Goal: Task Accomplishment & Management: Manage account settings

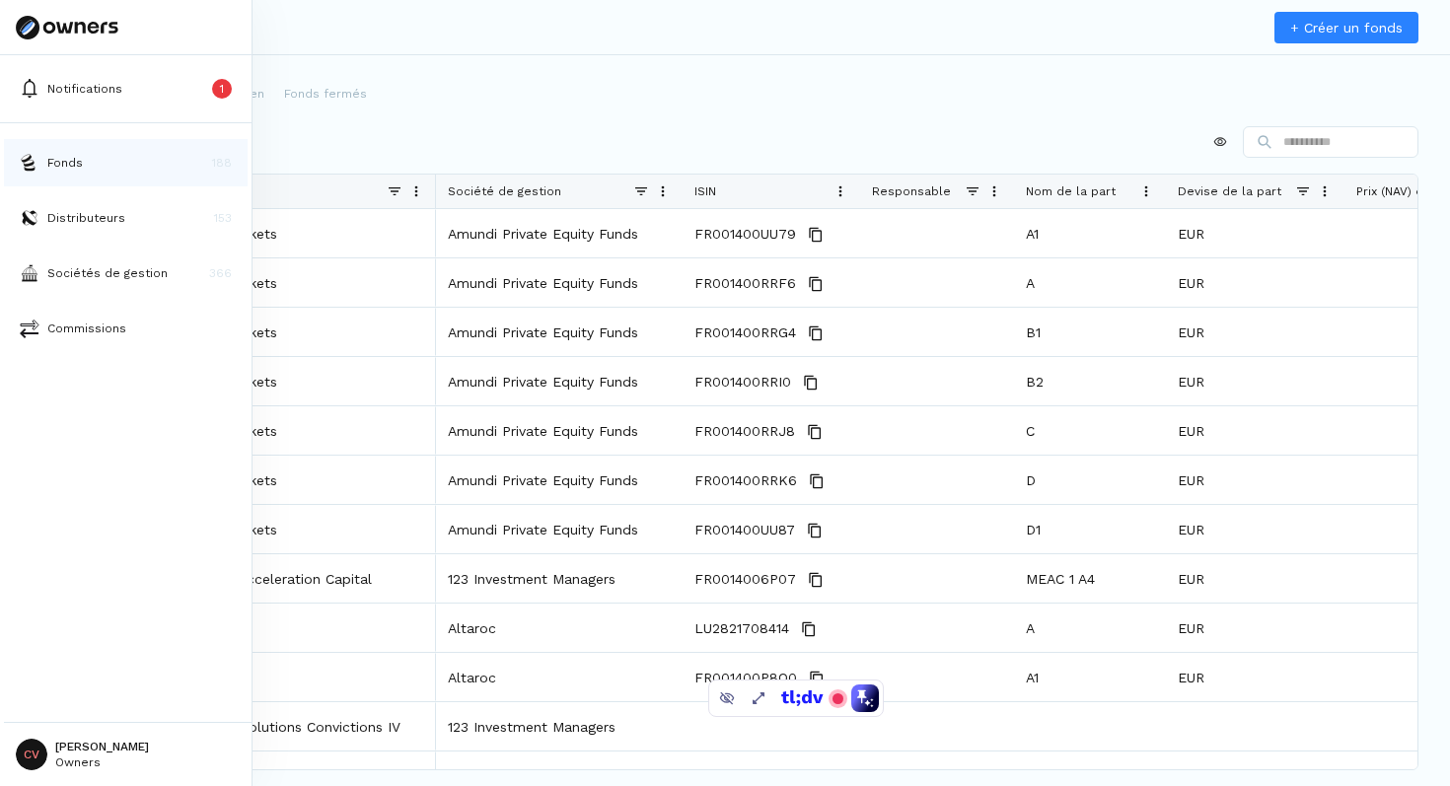
click at [47, 173] on button "Fonds 188" at bounding box center [126, 162] width 244 height 47
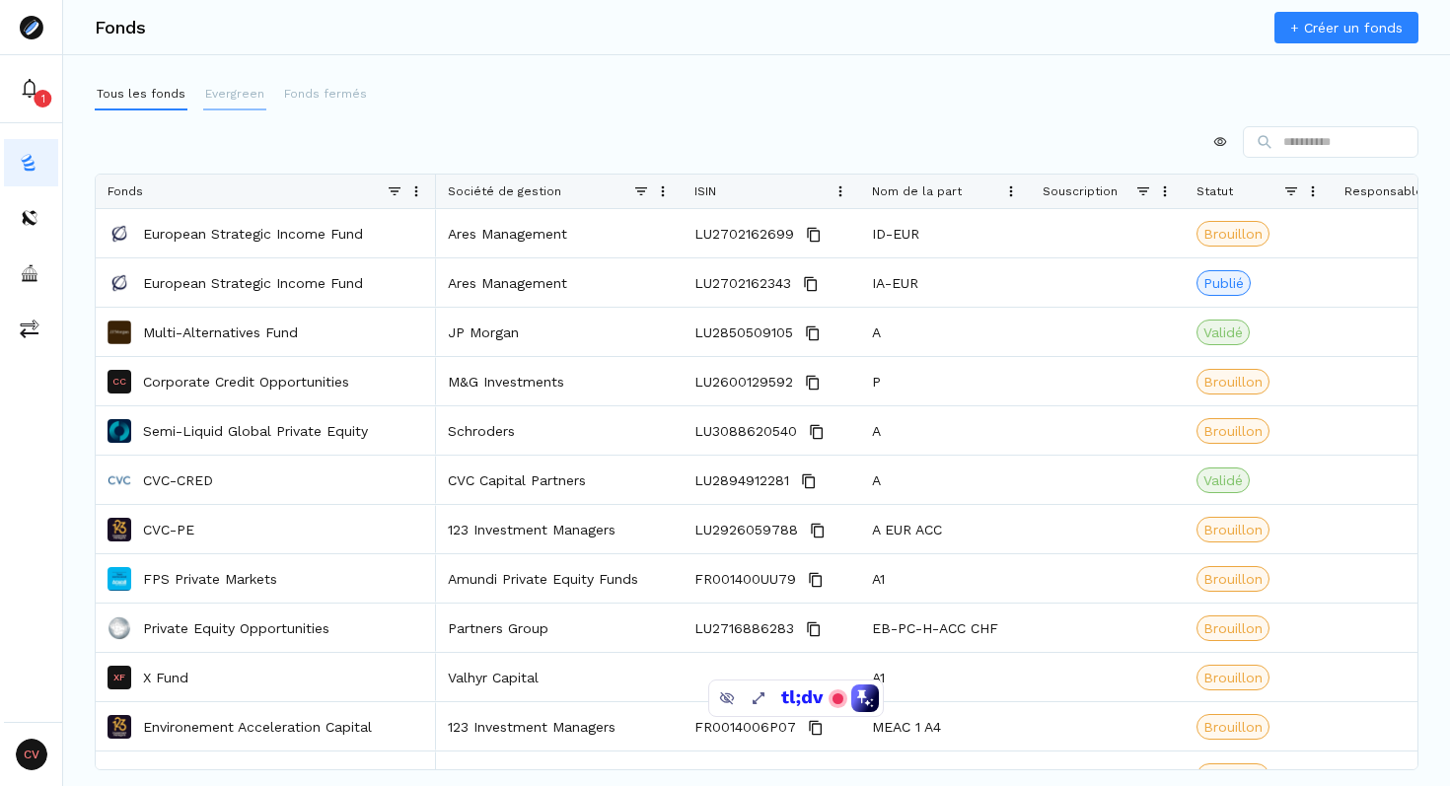
click at [226, 92] on p "Evergreen" at bounding box center [234, 94] width 59 height 18
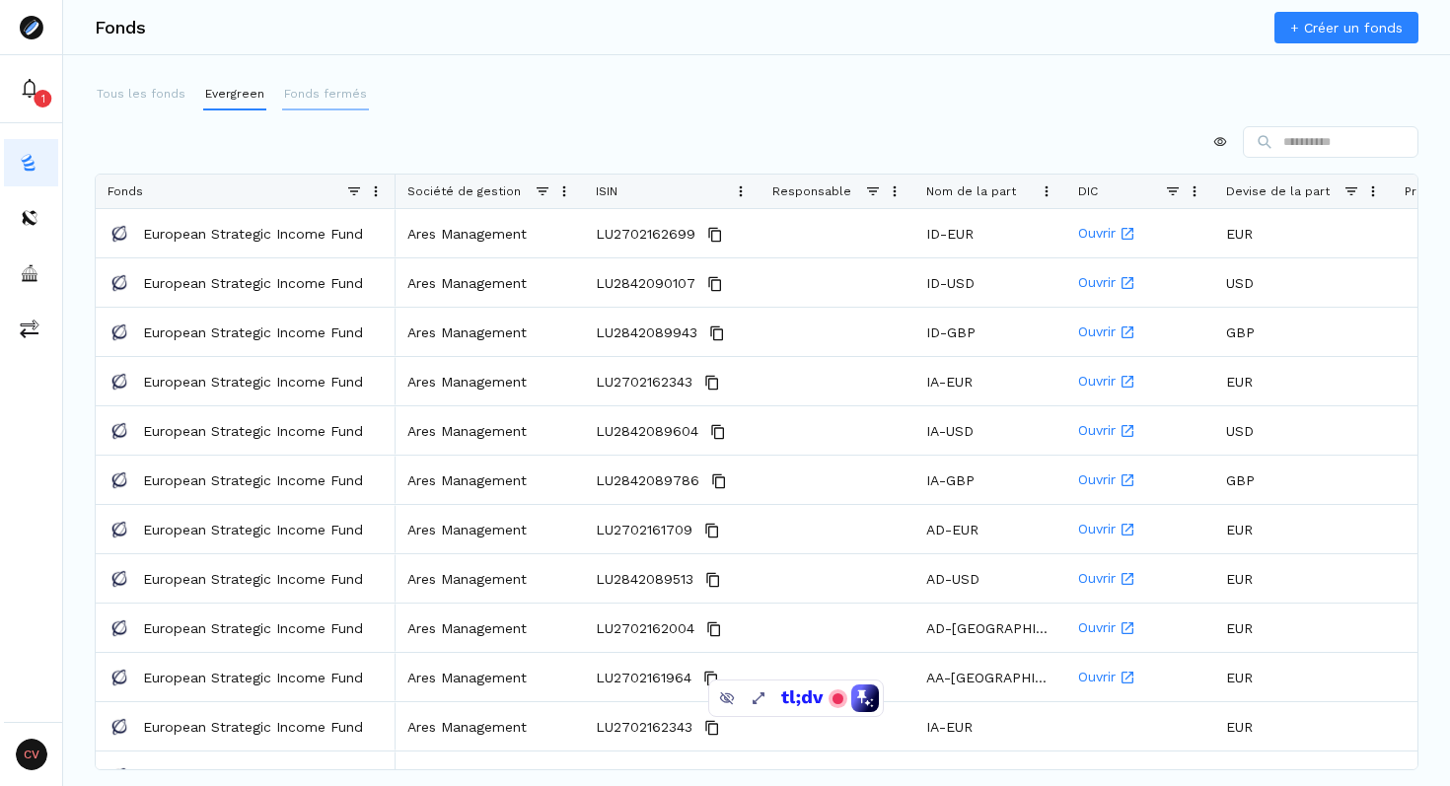
click at [305, 91] on p "Fonds fermés" at bounding box center [325, 94] width 83 height 18
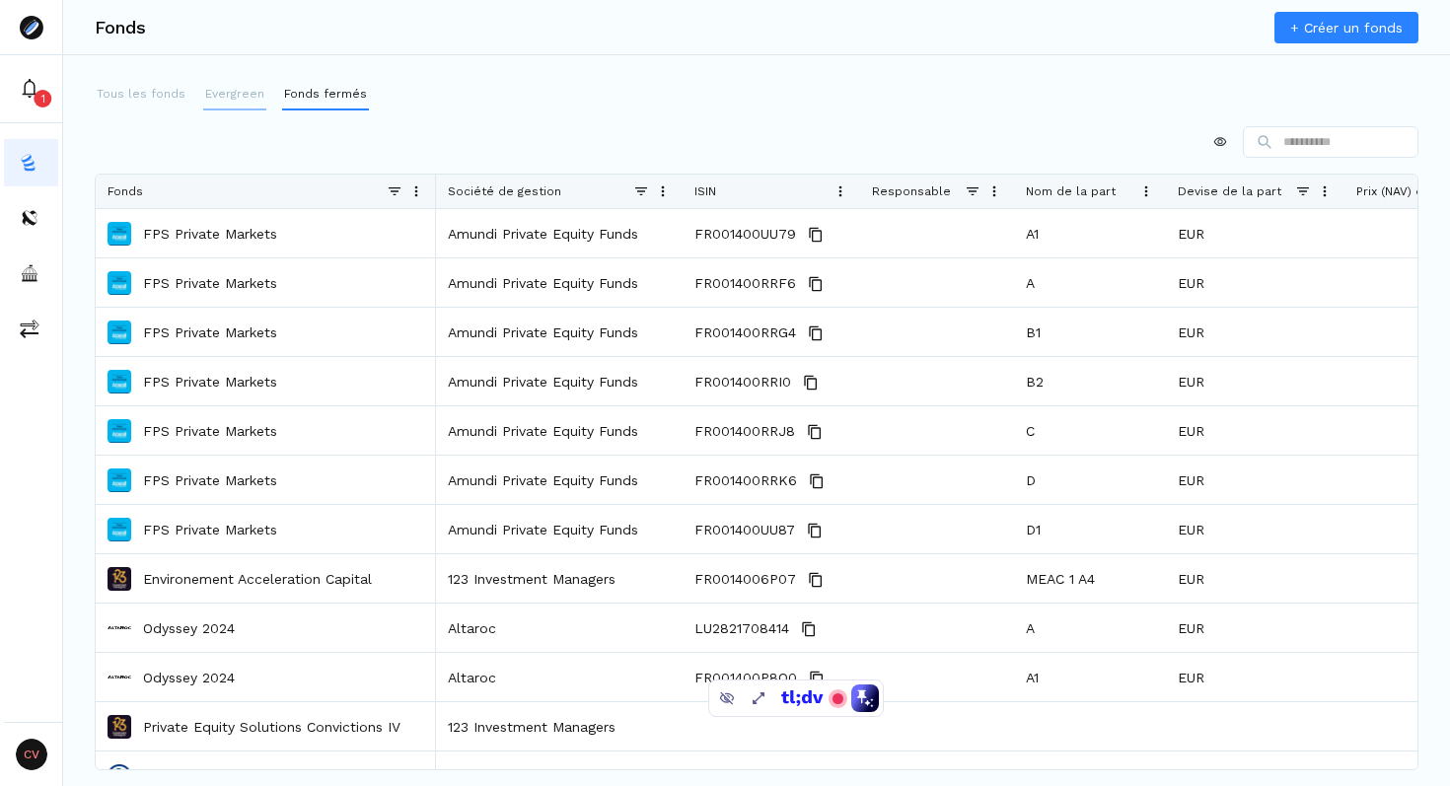
click at [229, 96] on p "Evergreen" at bounding box center [234, 94] width 59 height 18
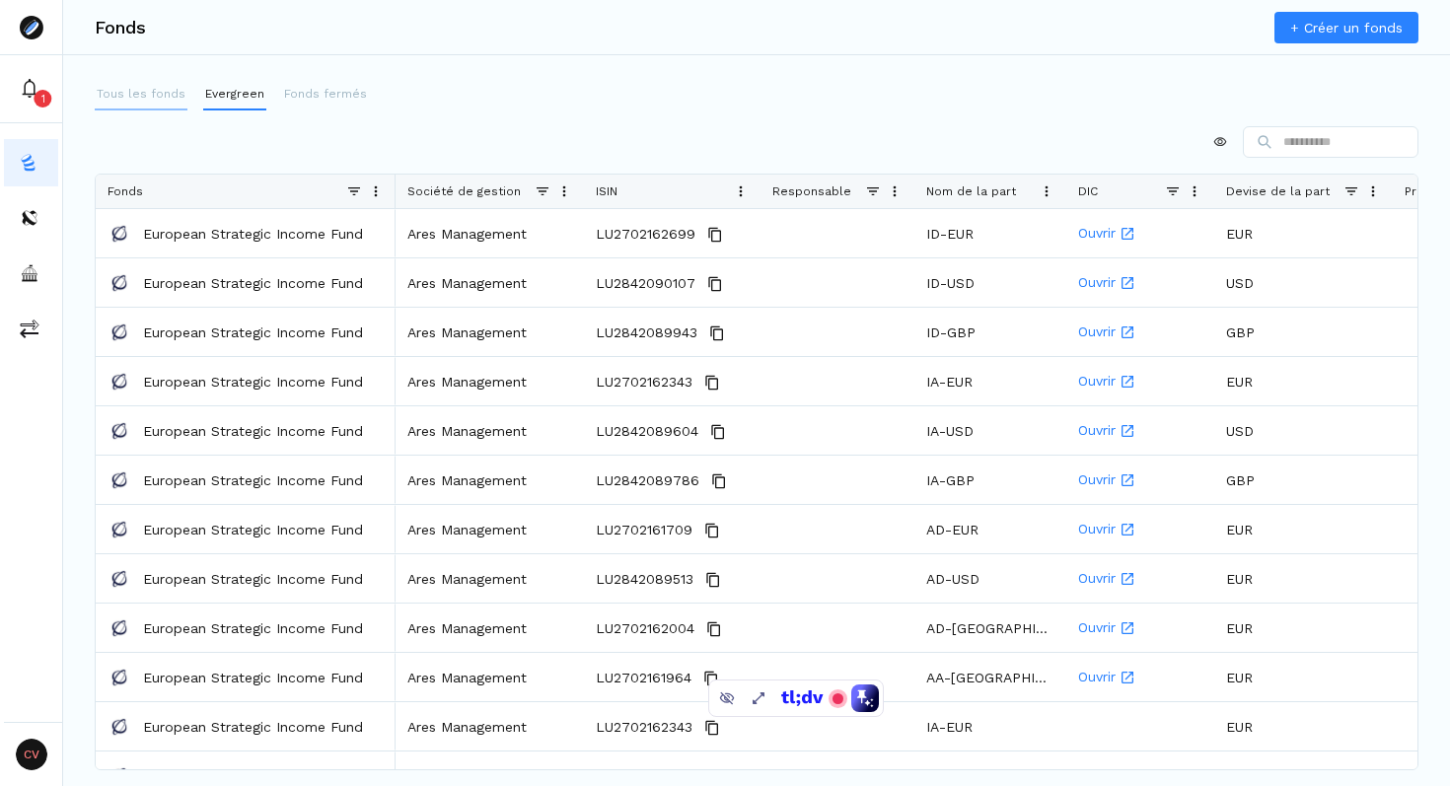
click at [161, 99] on p "Tous les fonds" at bounding box center [141, 94] width 89 height 18
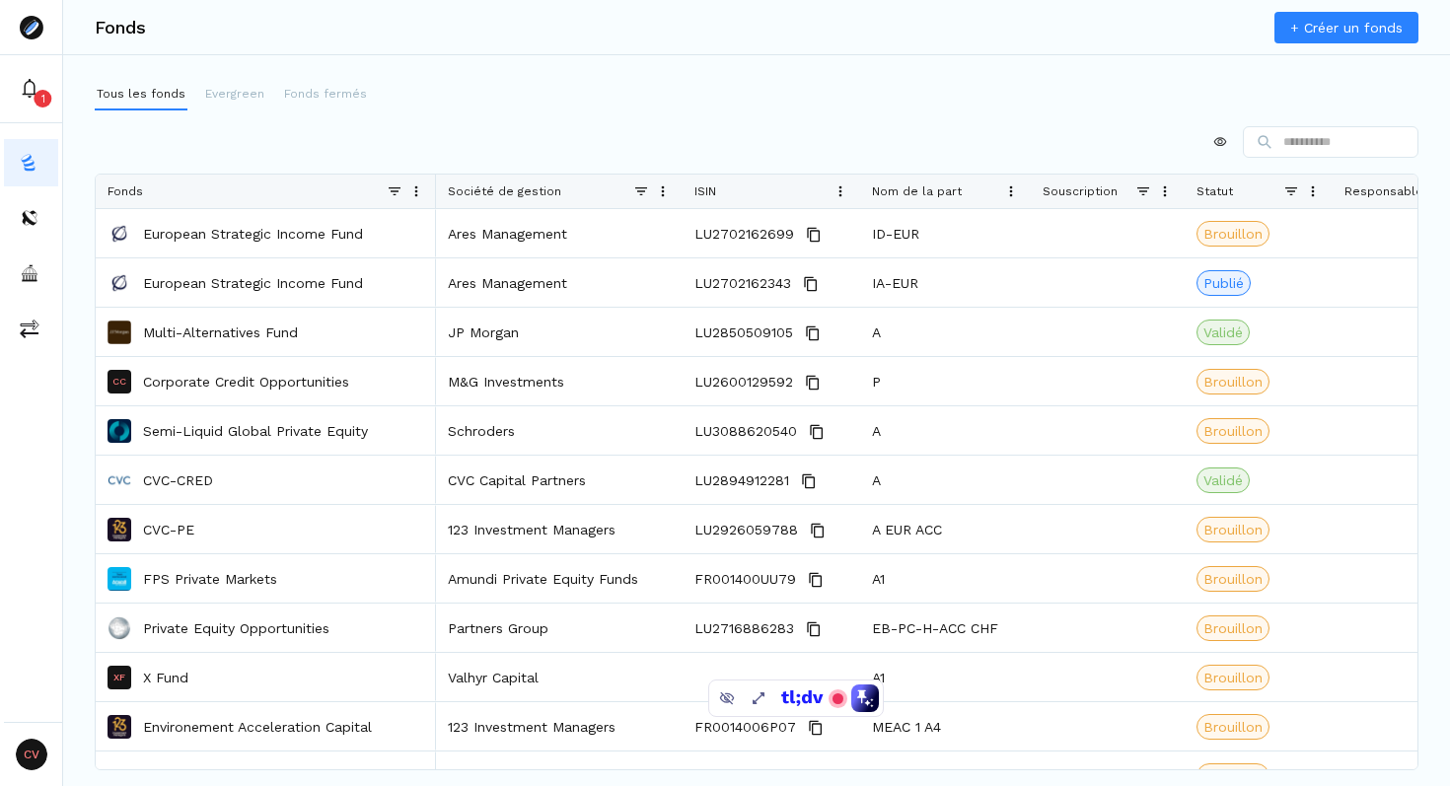
click at [453, 137] on div at bounding box center [757, 142] width 1324 height 32
click at [375, 152] on div at bounding box center [757, 142] width 1324 height 32
click at [628, 130] on div at bounding box center [757, 142] width 1324 height 32
click at [460, 143] on div at bounding box center [757, 142] width 1324 height 32
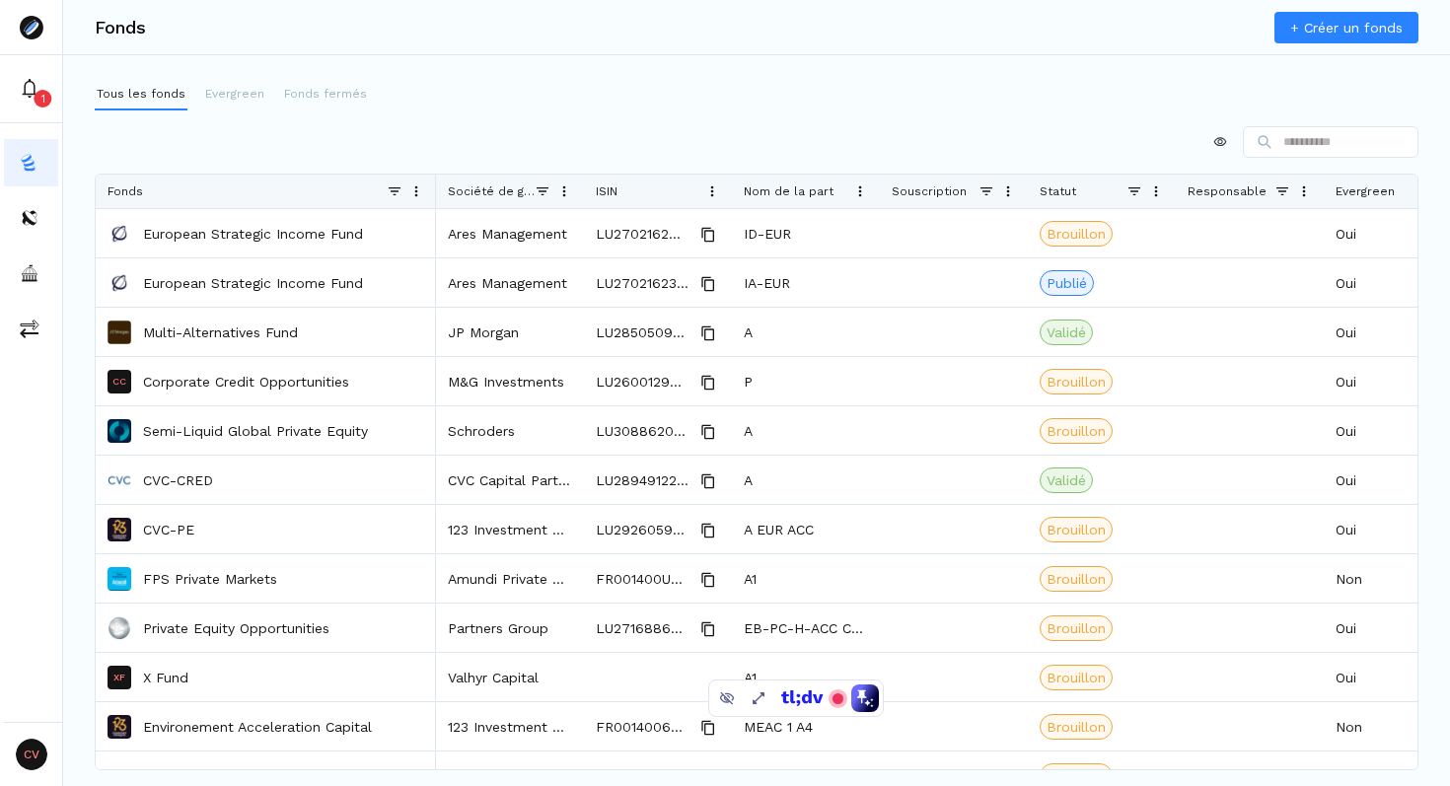
click at [756, 122] on div "Tous les fonds Evergreen Fonds fermés Drag here to set row groups Drag here to …" at bounding box center [756, 401] width 1387 height 644
click at [240, 96] on p "Evergreen" at bounding box center [234, 94] width 59 height 18
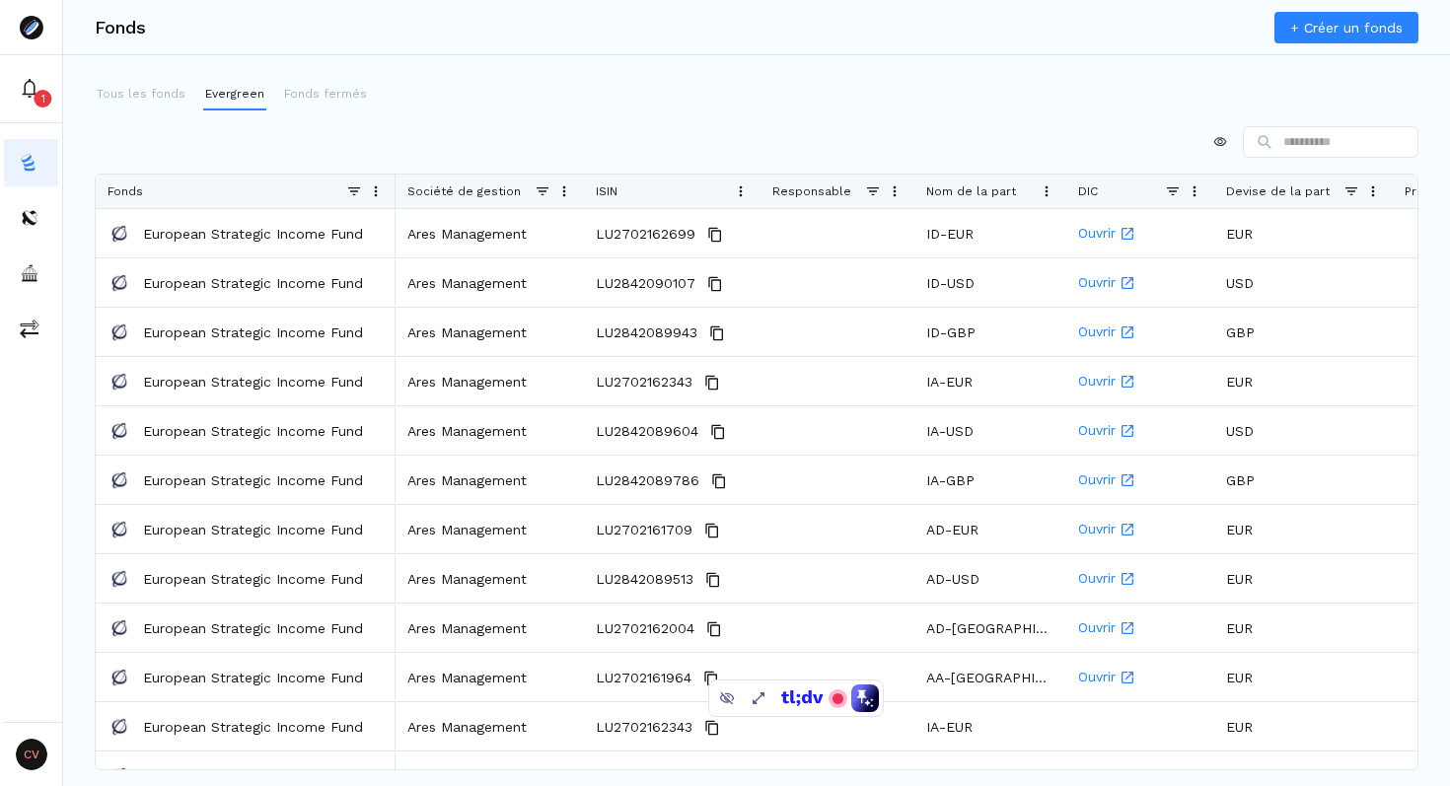
click at [379, 150] on div at bounding box center [757, 142] width 1324 height 32
click at [342, 129] on div at bounding box center [757, 142] width 1324 height 32
click at [259, 149] on div at bounding box center [757, 142] width 1324 height 32
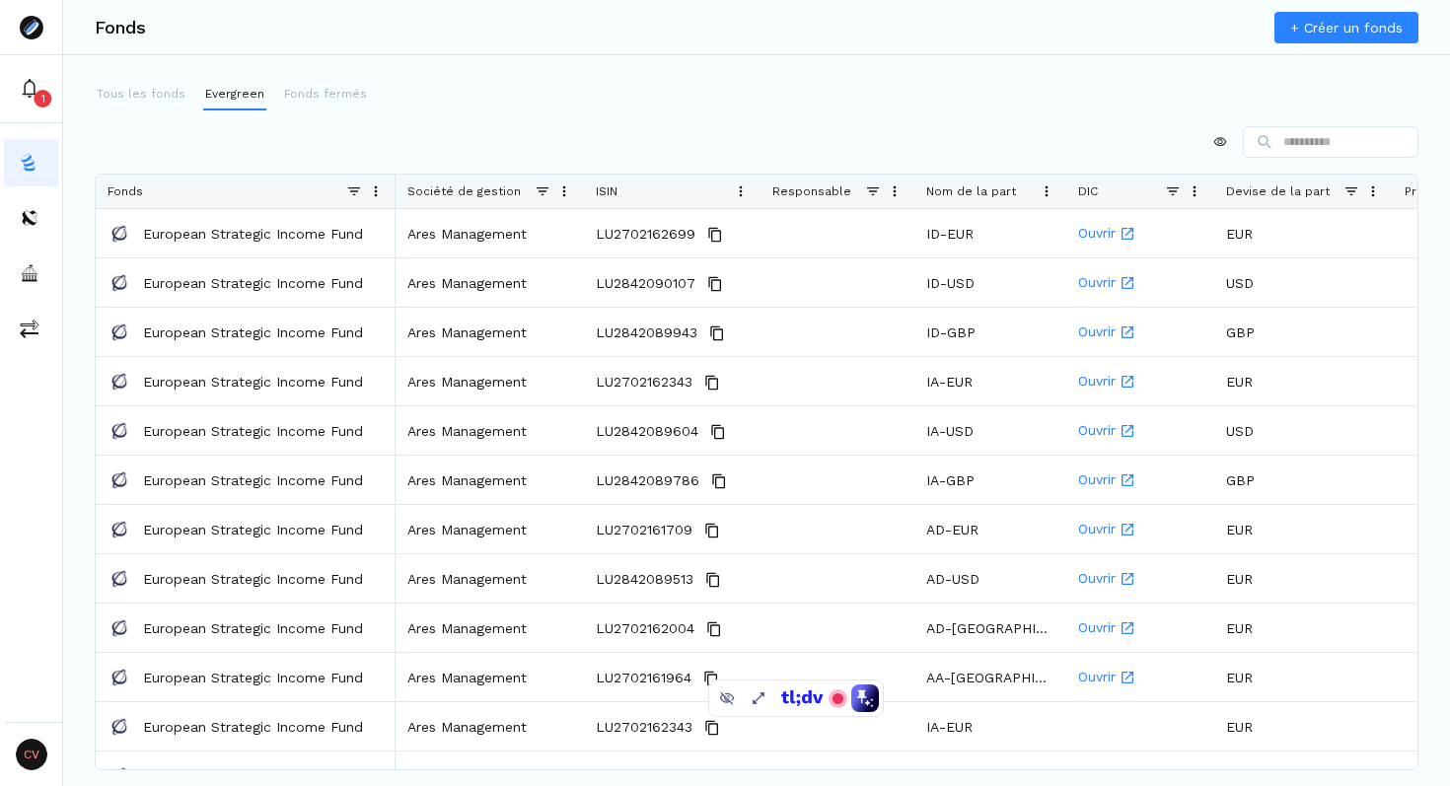
click at [316, 147] on div at bounding box center [757, 142] width 1324 height 32
click at [540, 148] on div at bounding box center [757, 142] width 1324 height 32
click at [509, 148] on div at bounding box center [757, 142] width 1324 height 32
click at [433, 148] on div at bounding box center [757, 142] width 1324 height 32
click at [384, 141] on div at bounding box center [757, 142] width 1324 height 32
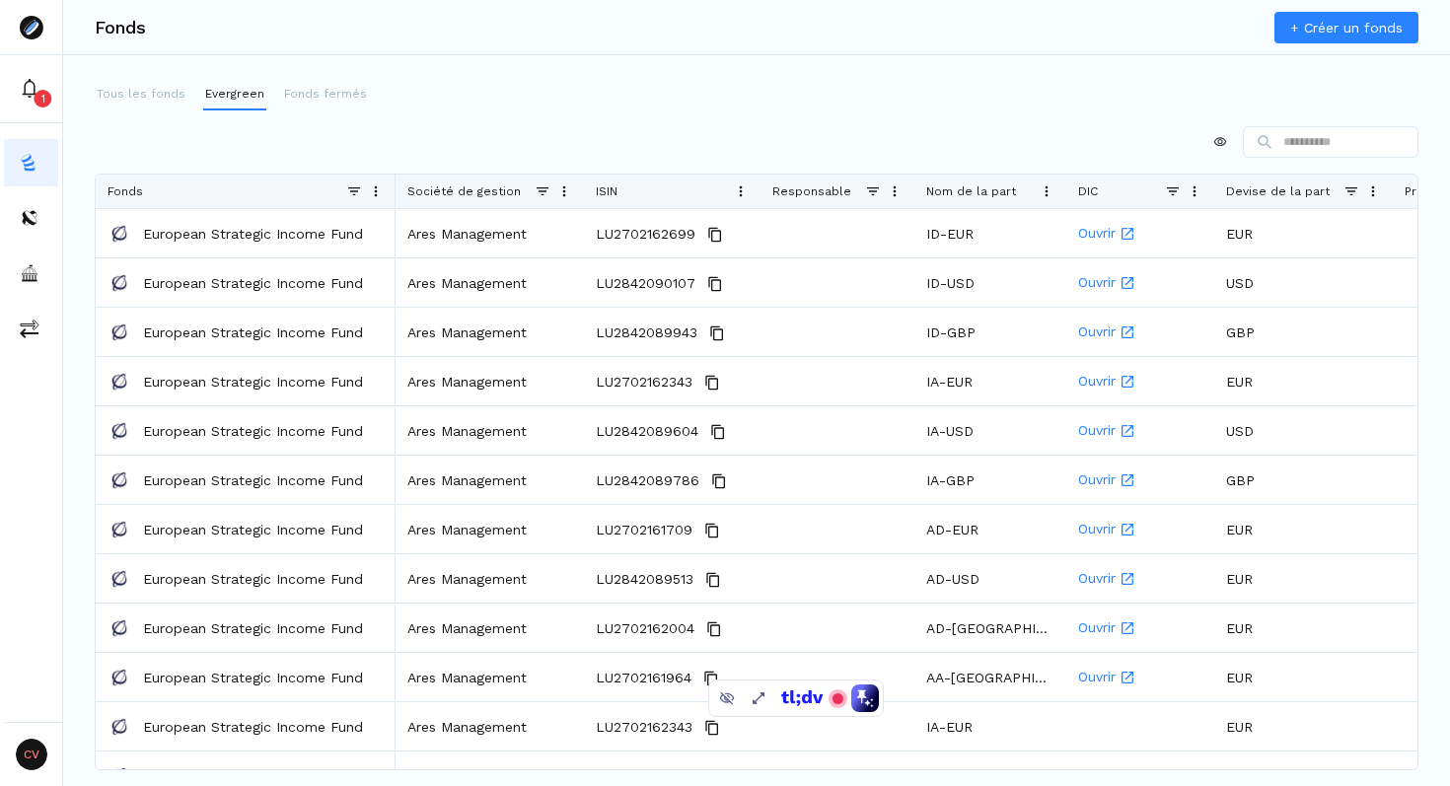
click at [434, 145] on div at bounding box center [757, 142] width 1324 height 32
click at [1343, 190] on div "Devise de la part" at bounding box center [1284, 192] width 117 height 34
click at [1349, 187] on span at bounding box center [1352, 192] width 16 height 16
click at [1278, 282] on div "(Blanks)" at bounding box center [1330, 282] width 161 height 16
click at [1260, 324] on div "EUR" at bounding box center [1330, 326] width 161 height 16
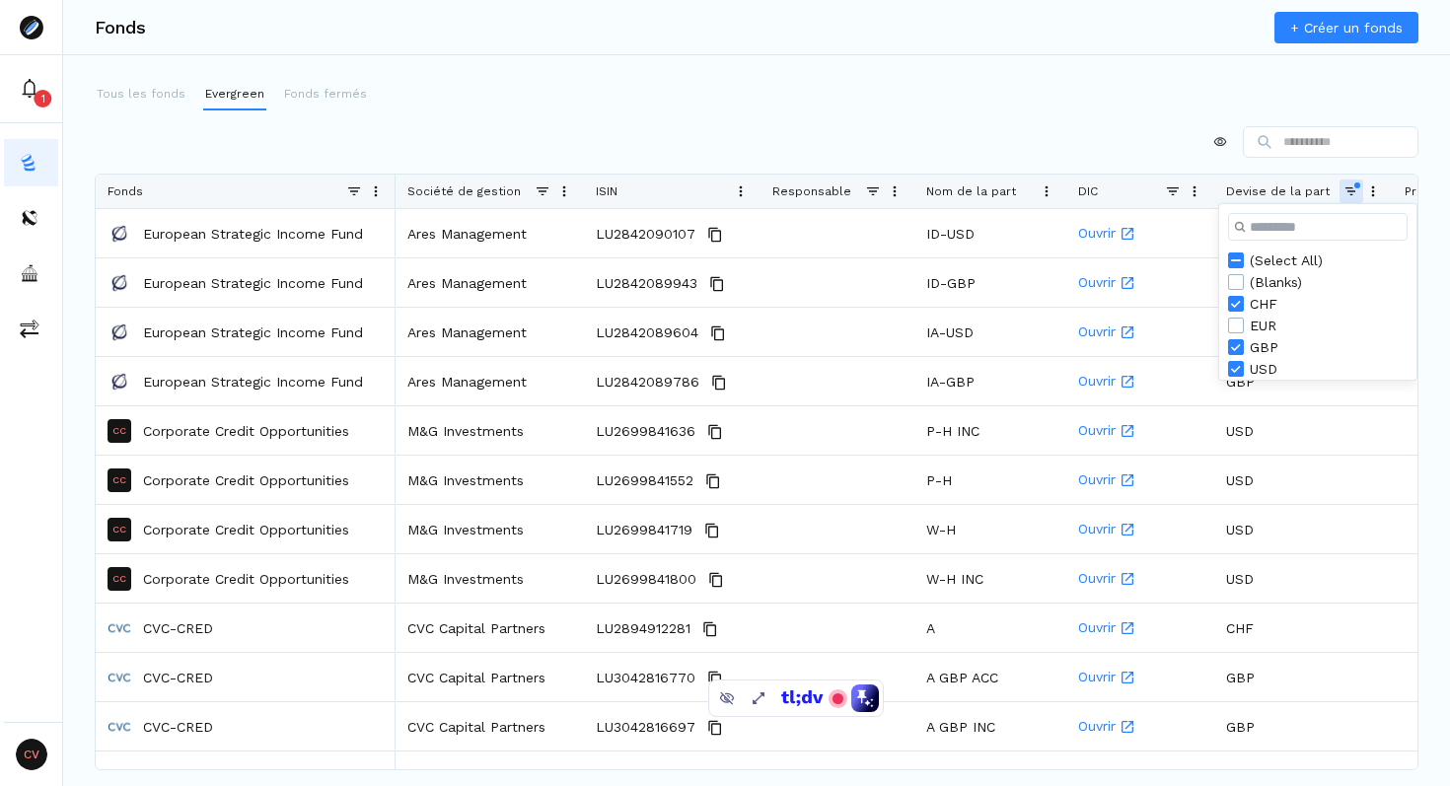
click at [1091, 137] on div at bounding box center [757, 142] width 1324 height 32
click at [321, 95] on p "Fonds fermés" at bounding box center [325, 94] width 83 height 18
click at [305, 92] on p "Fonds fermés" at bounding box center [325, 94] width 83 height 18
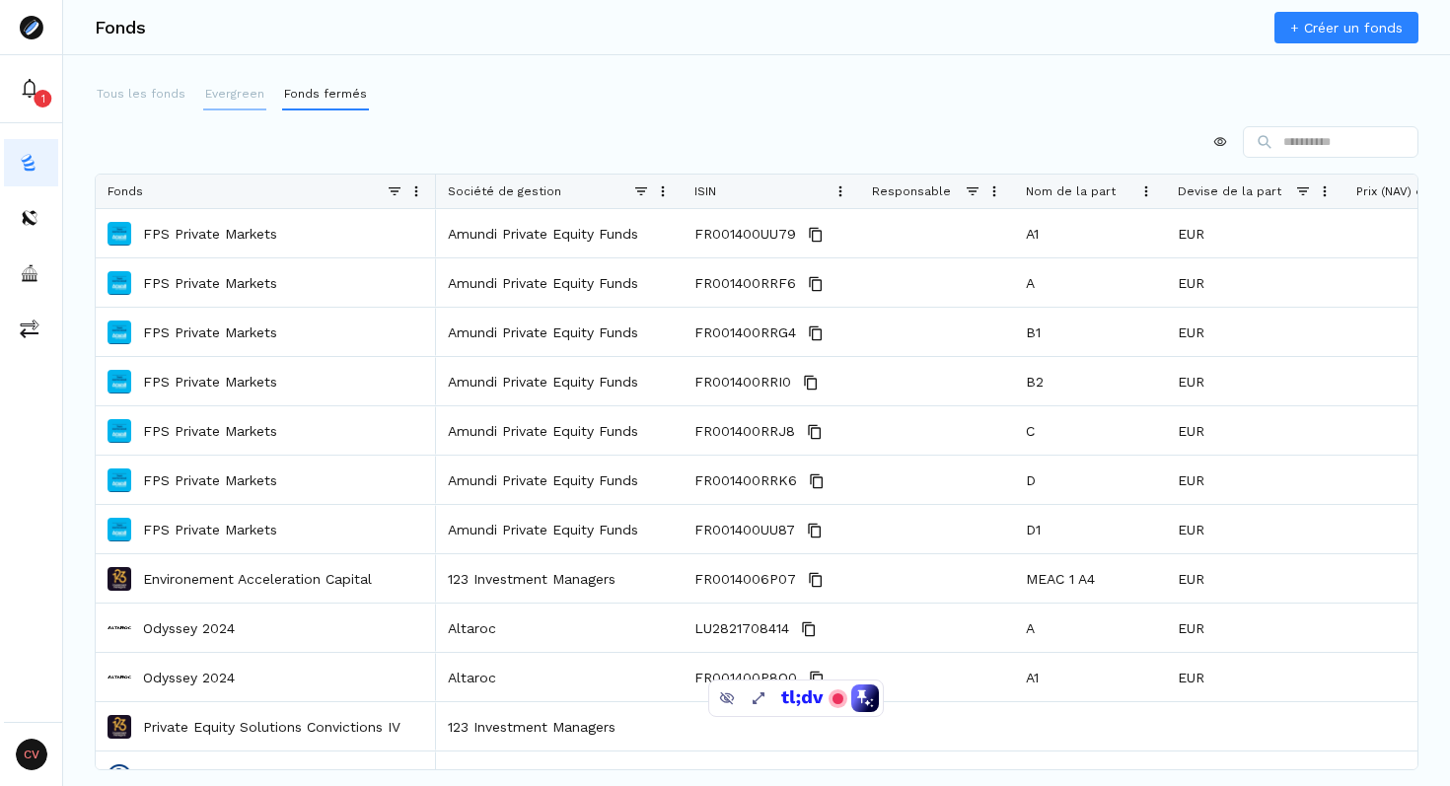
click at [231, 94] on p "Evergreen" at bounding box center [234, 94] width 59 height 18
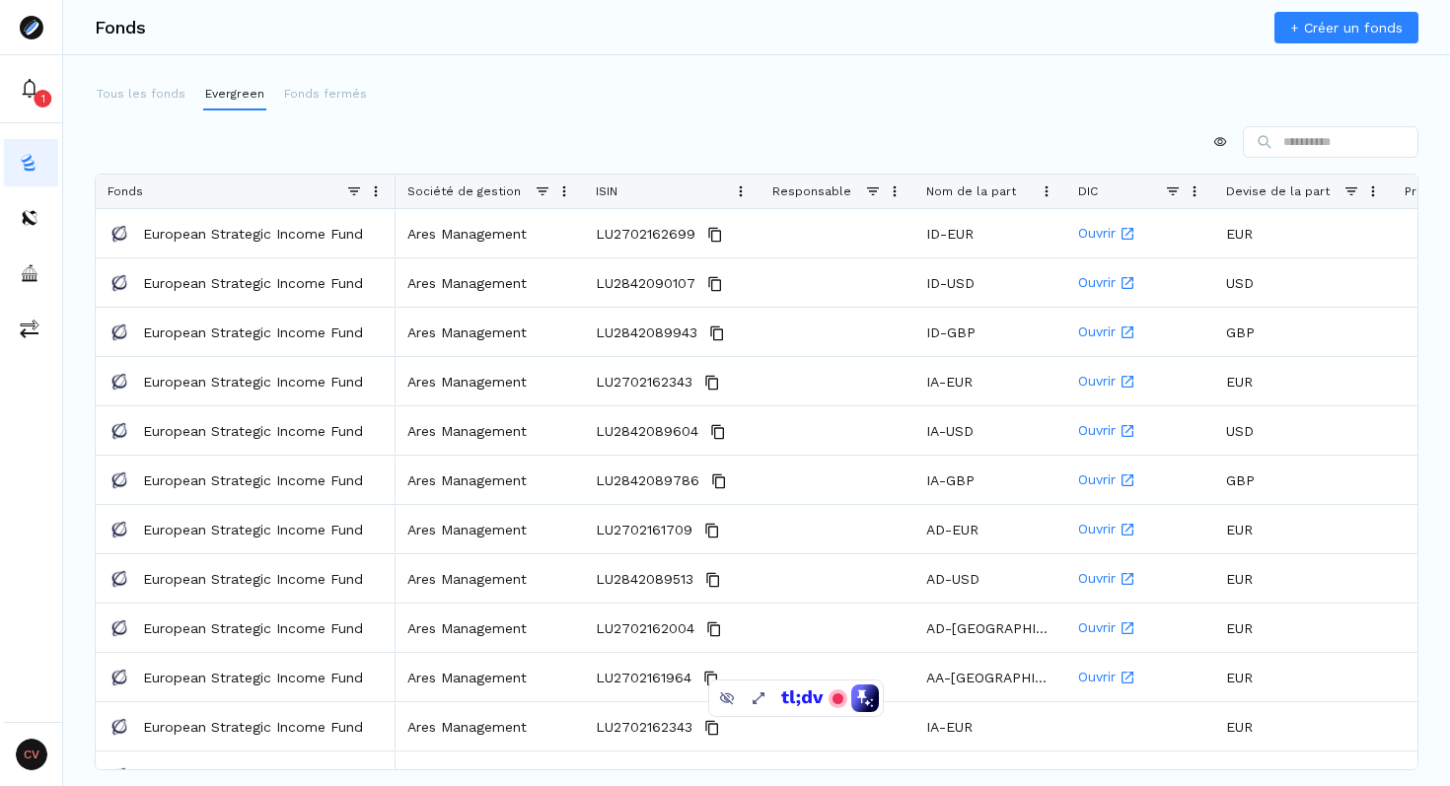
click at [1354, 191] on span at bounding box center [1352, 192] width 16 height 16
click at [417, 152] on div at bounding box center [757, 142] width 1324 height 32
click at [147, 103] on button "Tous les fonds" at bounding box center [141, 95] width 93 height 32
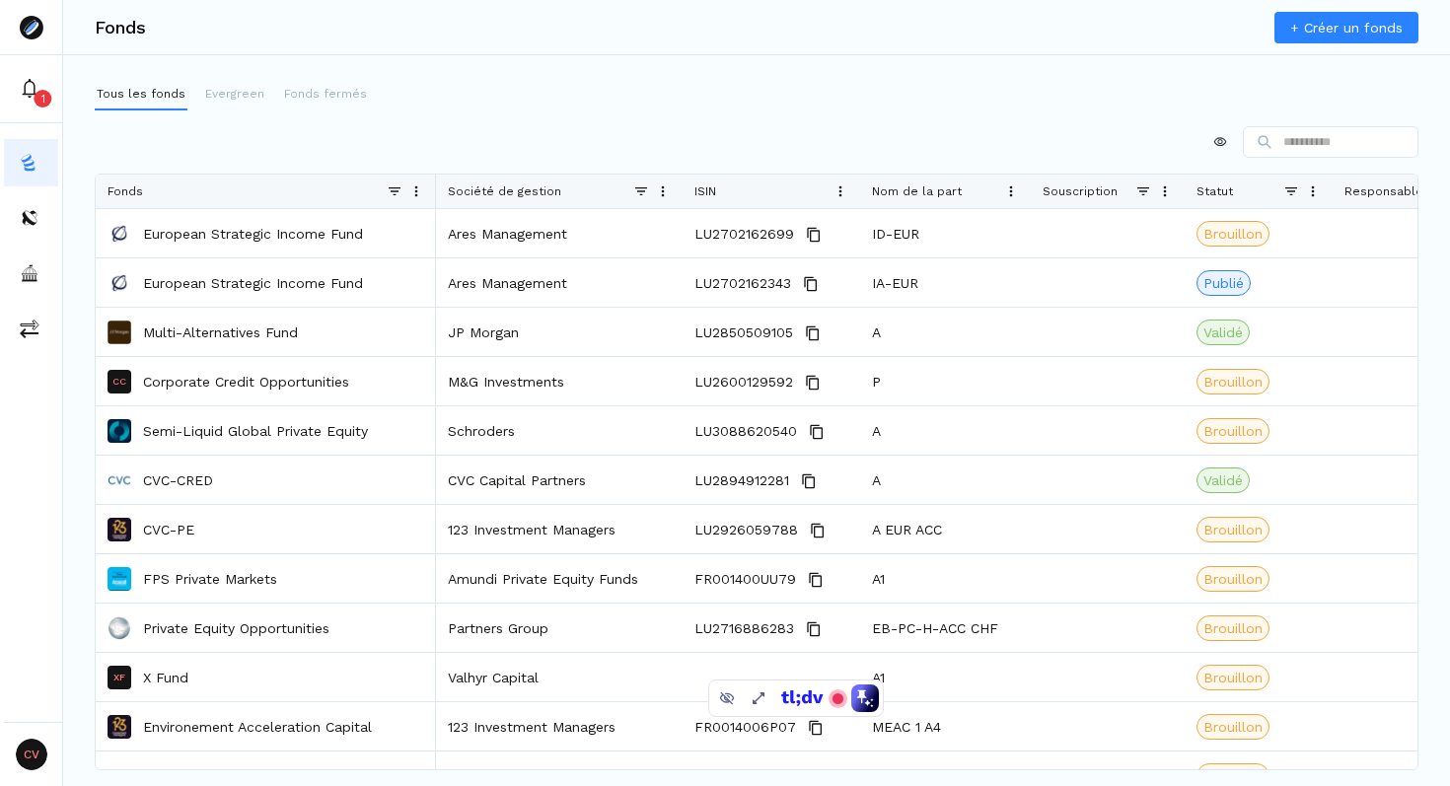
click at [551, 147] on div at bounding box center [757, 142] width 1324 height 32
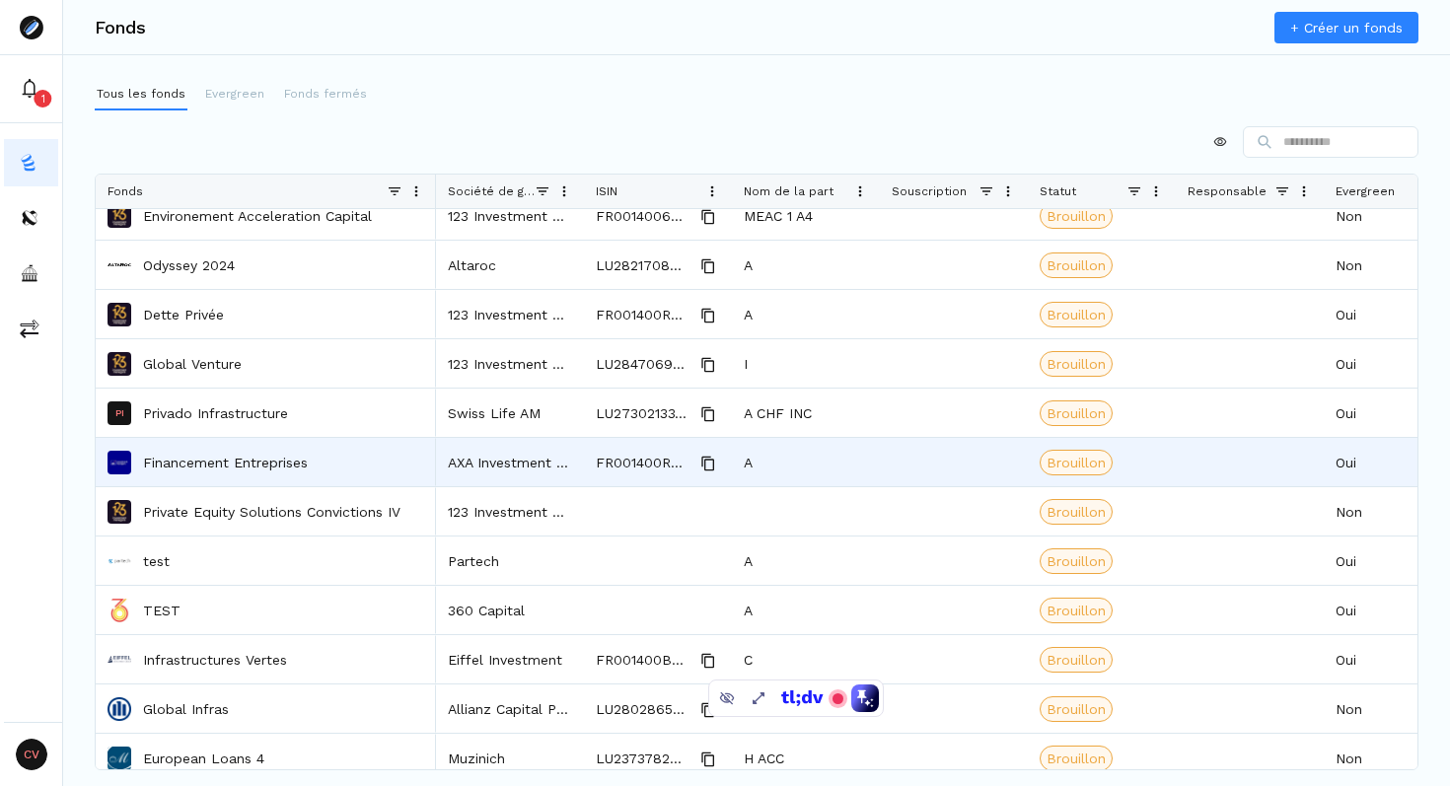
scroll to position [549, 0]
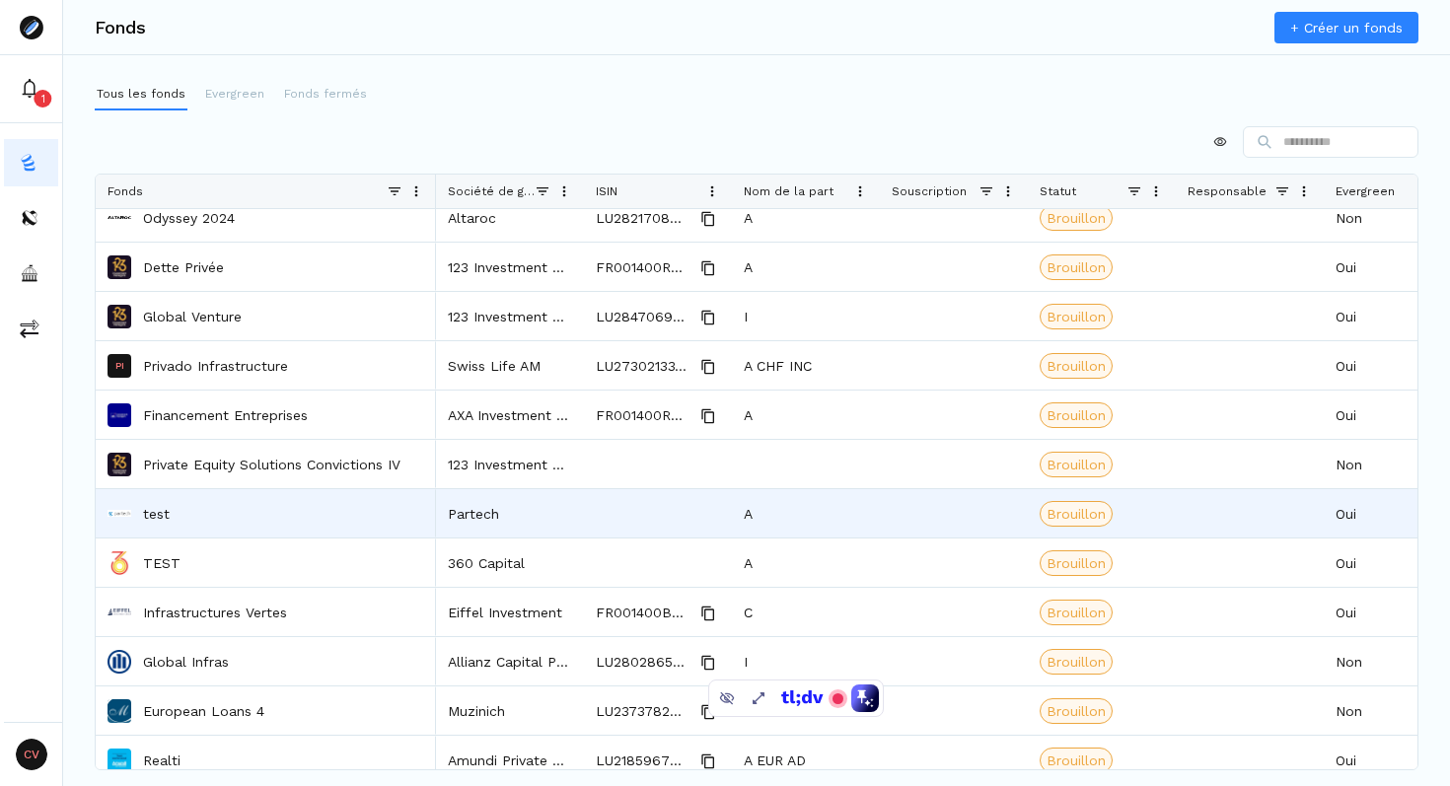
click at [159, 512] on p "test" at bounding box center [156, 514] width 27 height 20
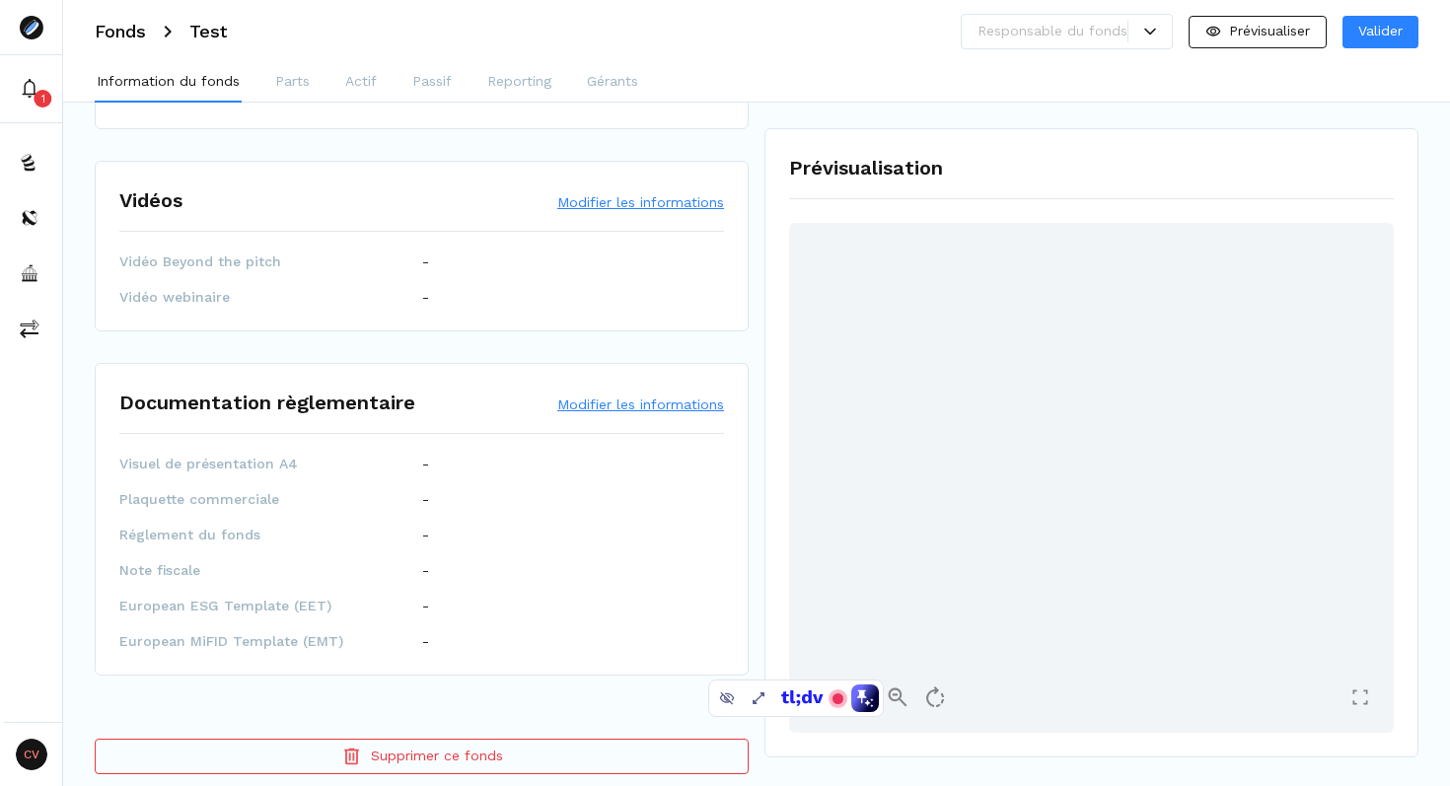
click at [438, 744] on button "Supprimer ce fonds" at bounding box center [422, 757] width 654 height 36
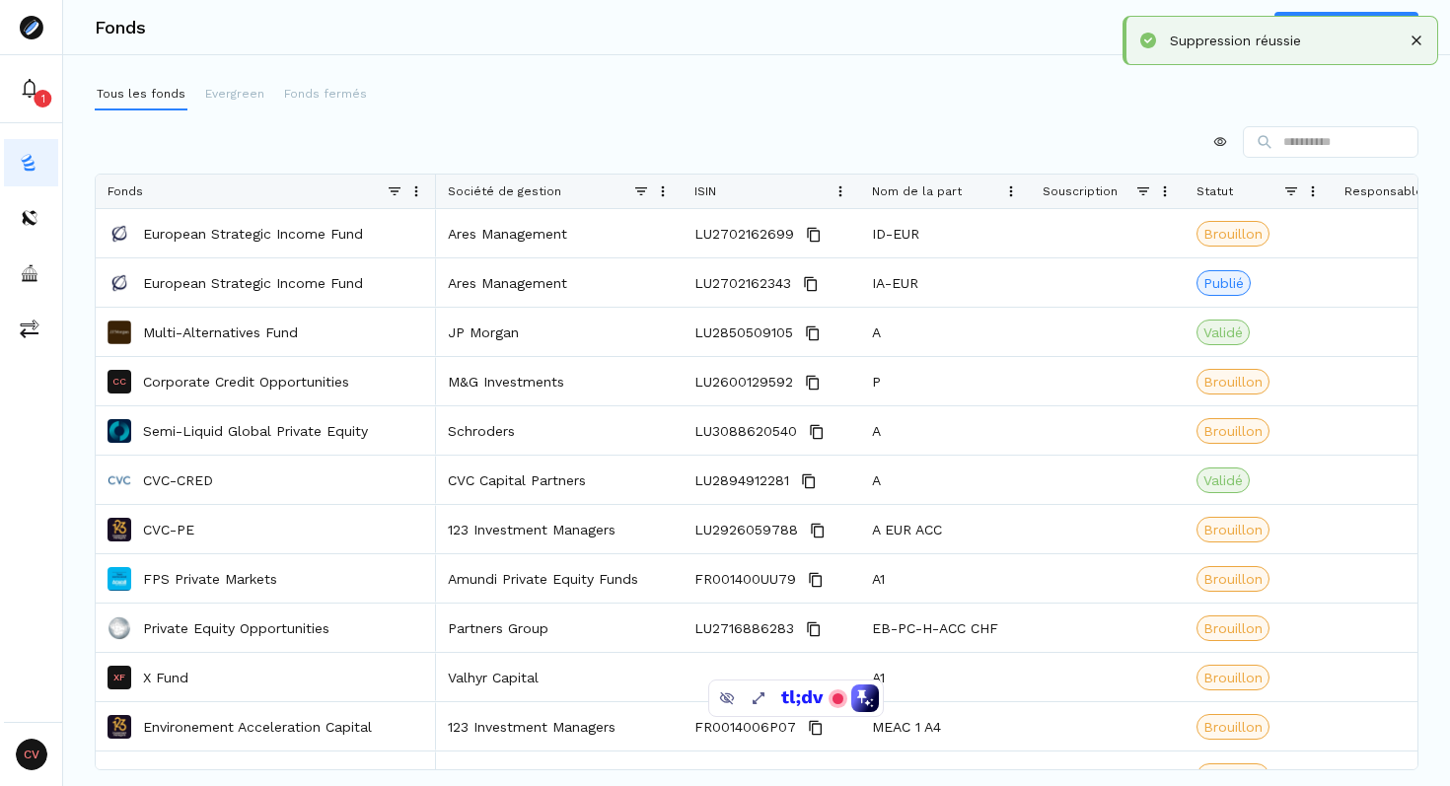
click at [666, 185] on span at bounding box center [663, 192] width 16 height 16
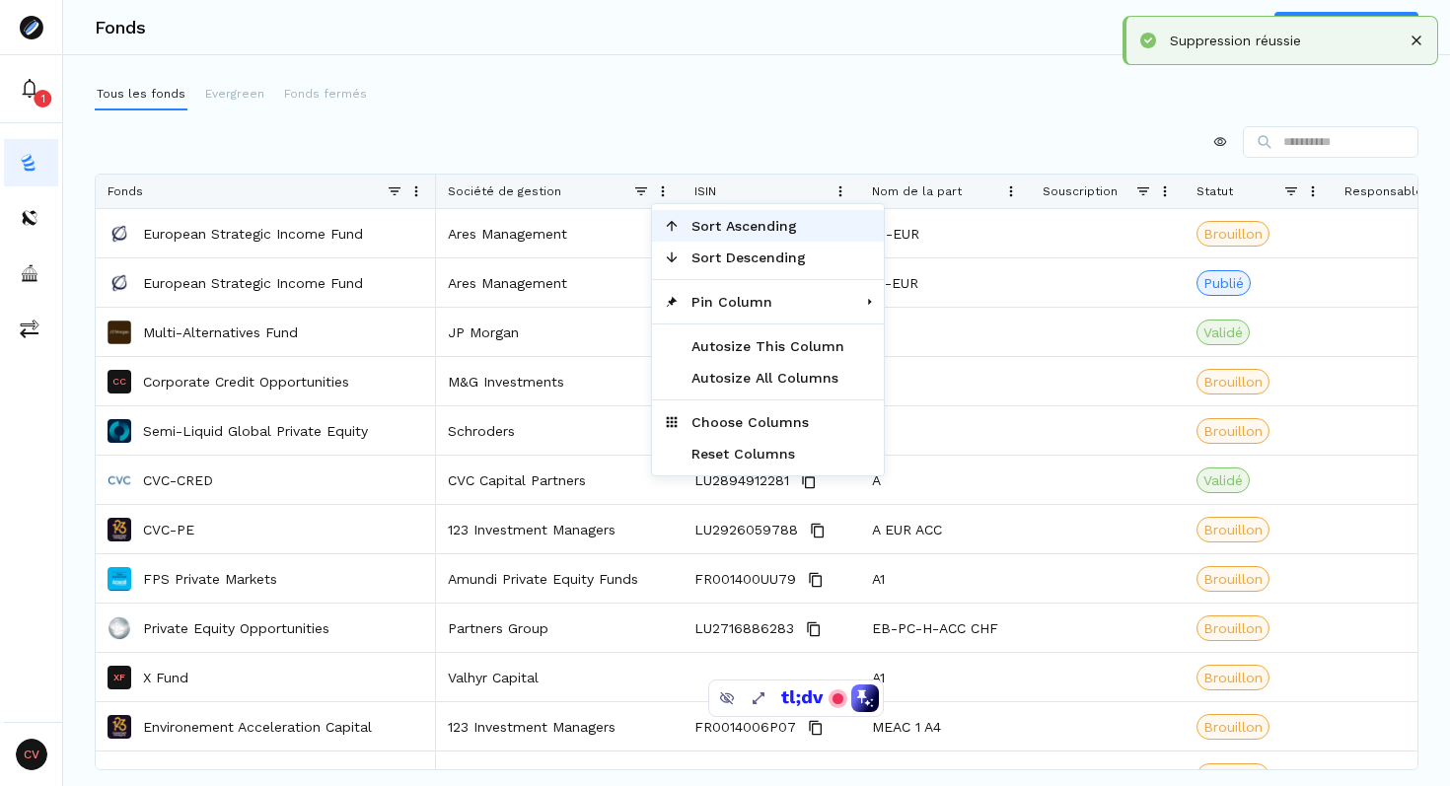
click at [726, 220] on span "Sort Ascending" at bounding box center [768, 226] width 177 height 32
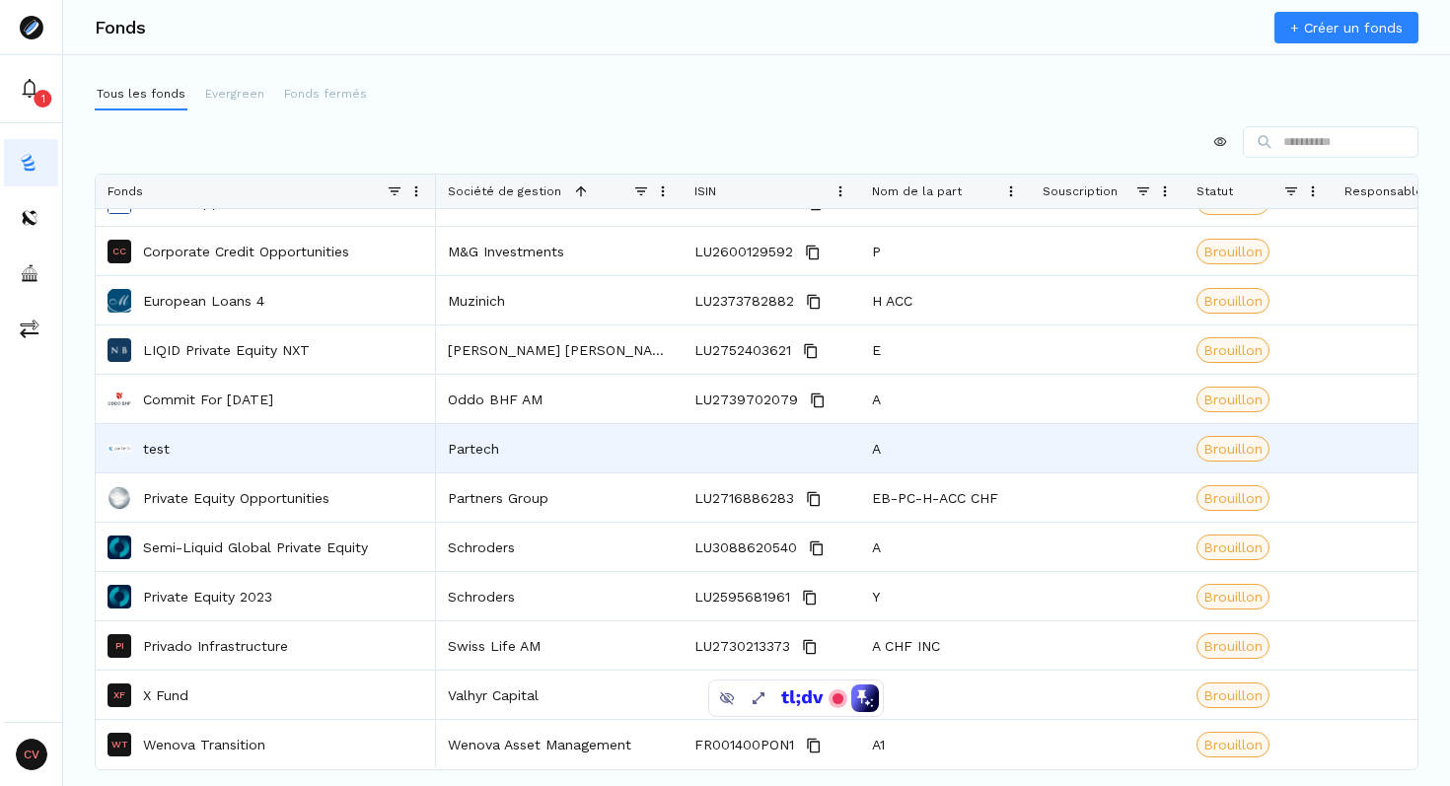
click at [159, 447] on p "test" at bounding box center [156, 449] width 27 height 20
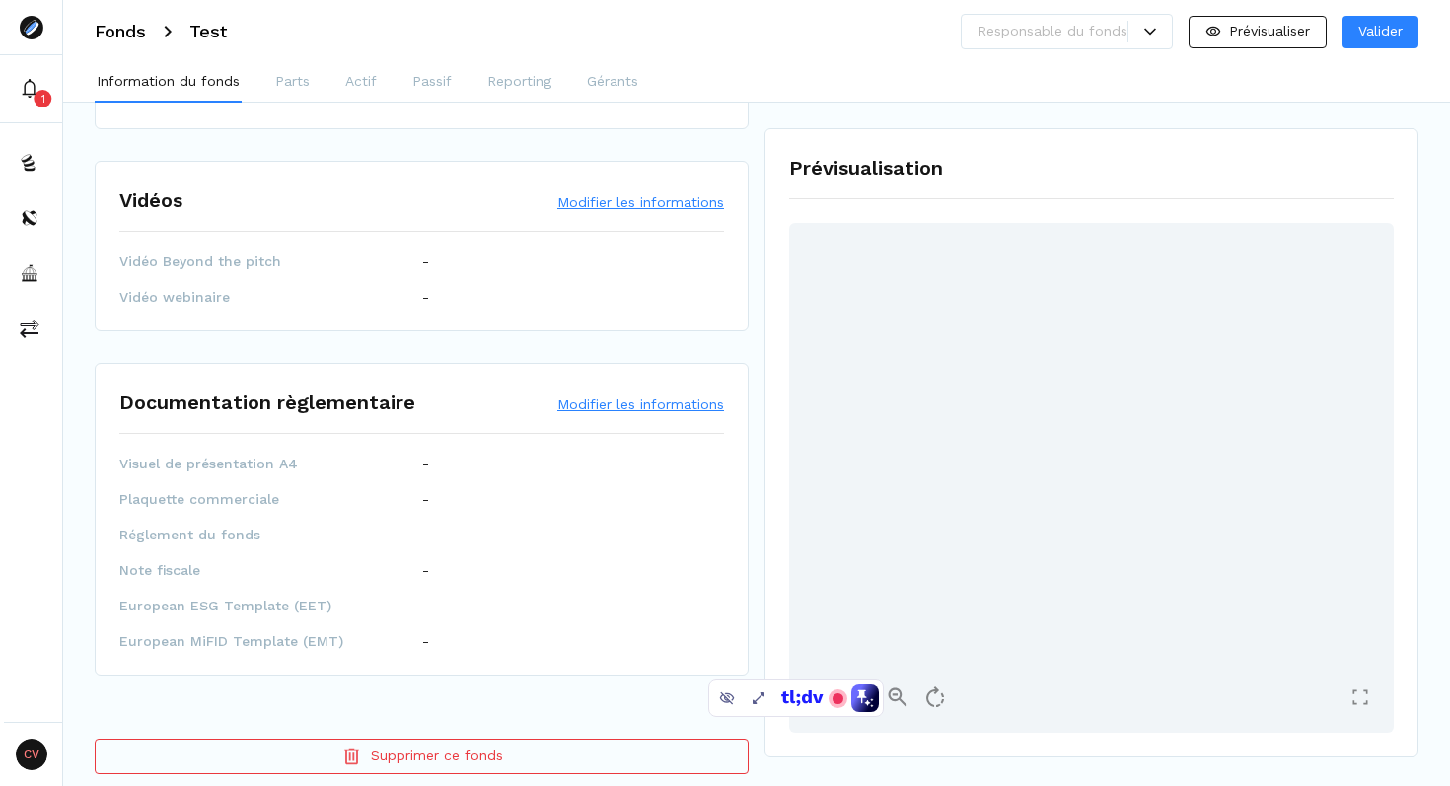
click at [421, 740] on button "Supprimer ce fonds" at bounding box center [422, 757] width 654 height 36
click at [438, 741] on button "Supprimer ce fonds" at bounding box center [422, 757] width 654 height 36
click at [397, 739] on button "Supprimer ce fonds" at bounding box center [422, 757] width 654 height 36
click at [358, 746] on icon at bounding box center [351, 757] width 23 height 22
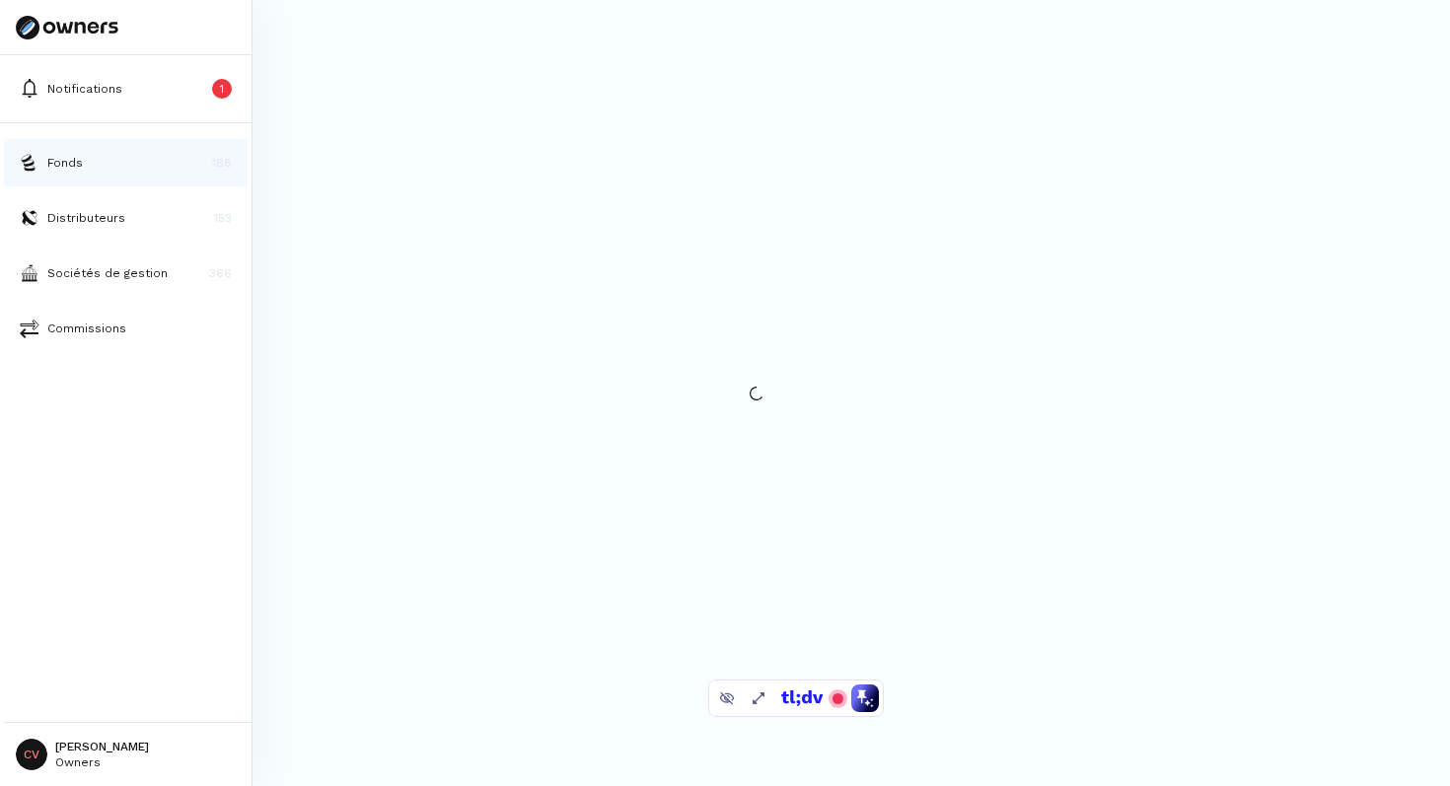
click at [45, 156] on button "Fonds 188" at bounding box center [126, 162] width 244 height 47
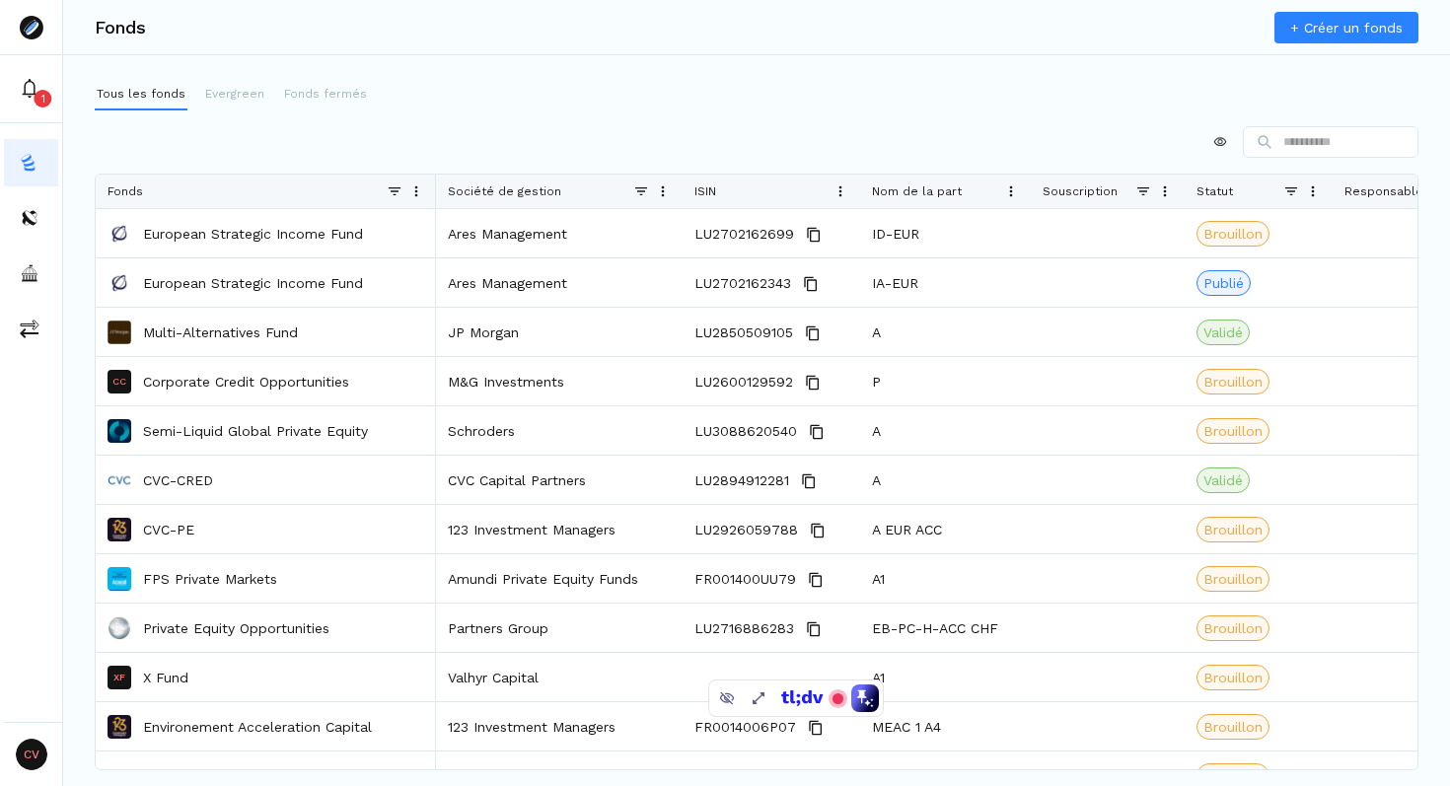
click at [665, 189] on span at bounding box center [663, 192] width 16 height 16
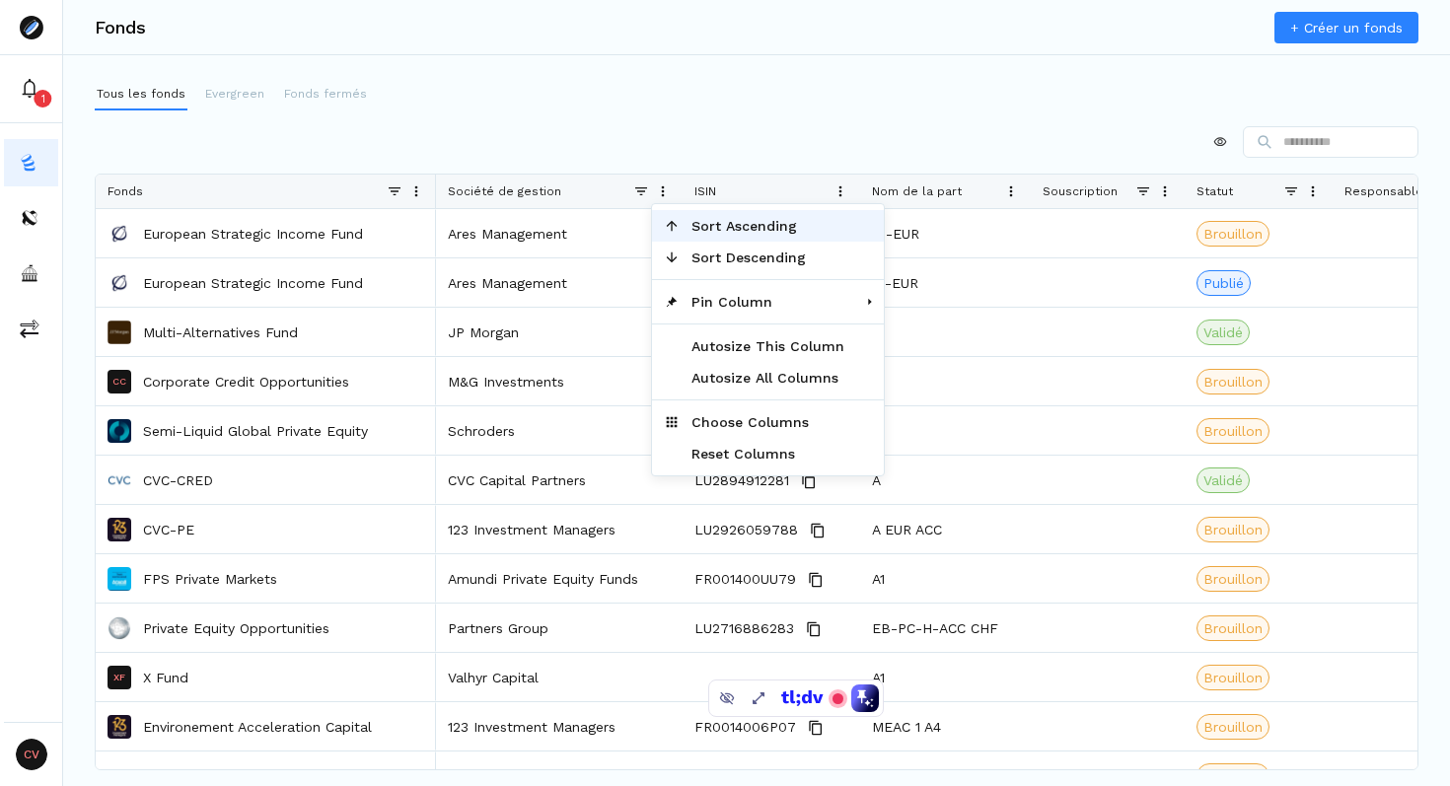
click at [778, 221] on span "Sort Ascending" at bounding box center [768, 226] width 177 height 32
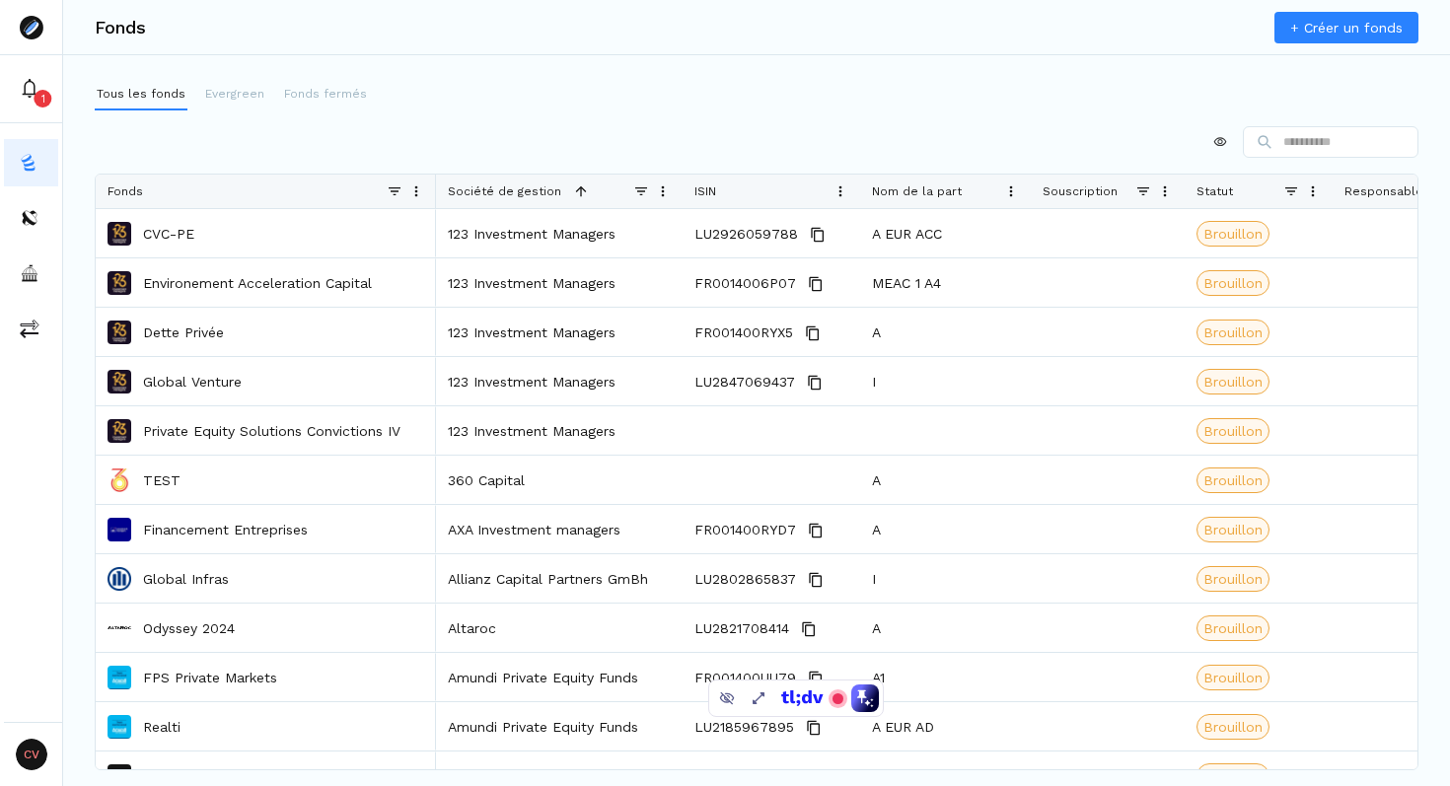
click at [471, 140] on div at bounding box center [757, 142] width 1324 height 32
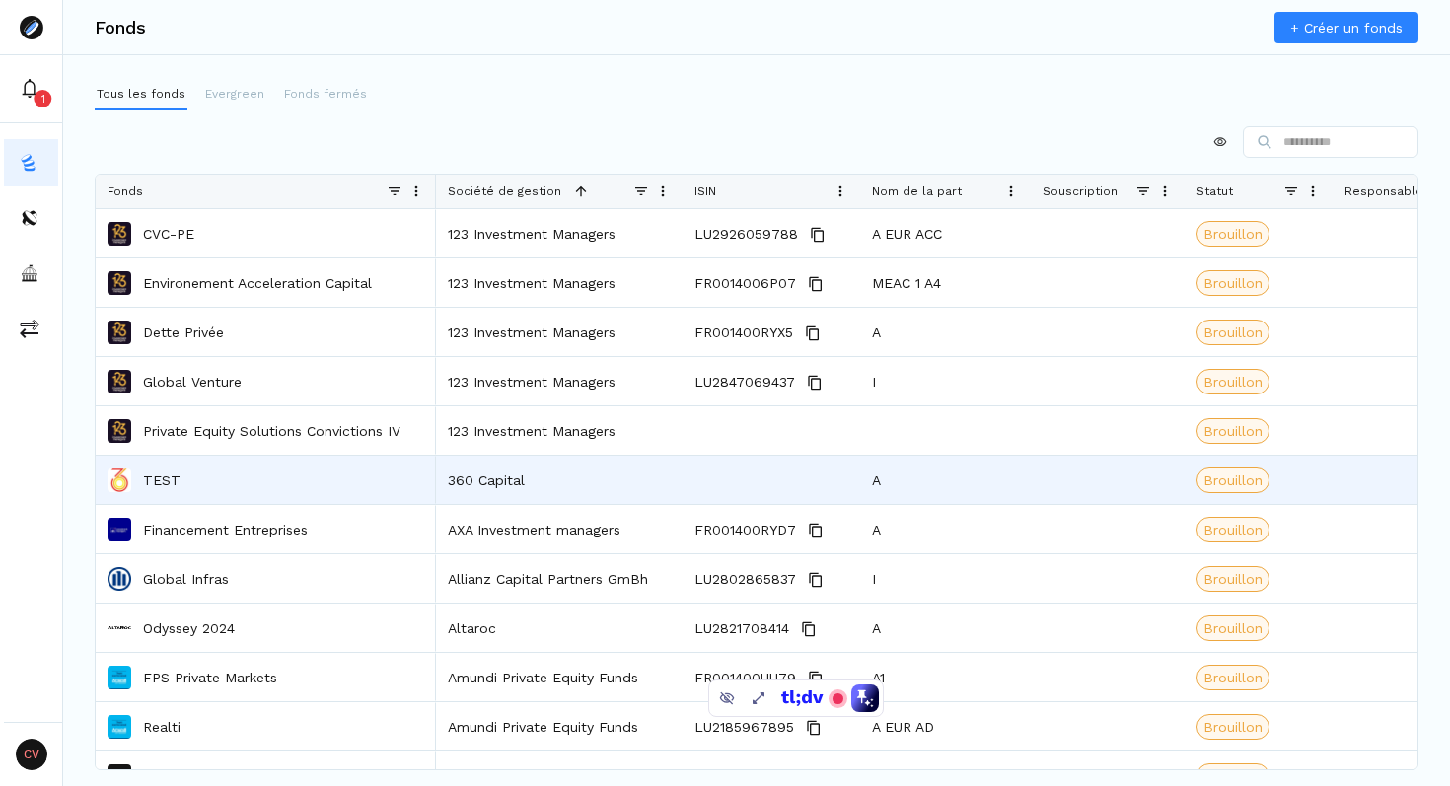
click at [161, 483] on p "TEST" at bounding box center [161, 481] width 37 height 20
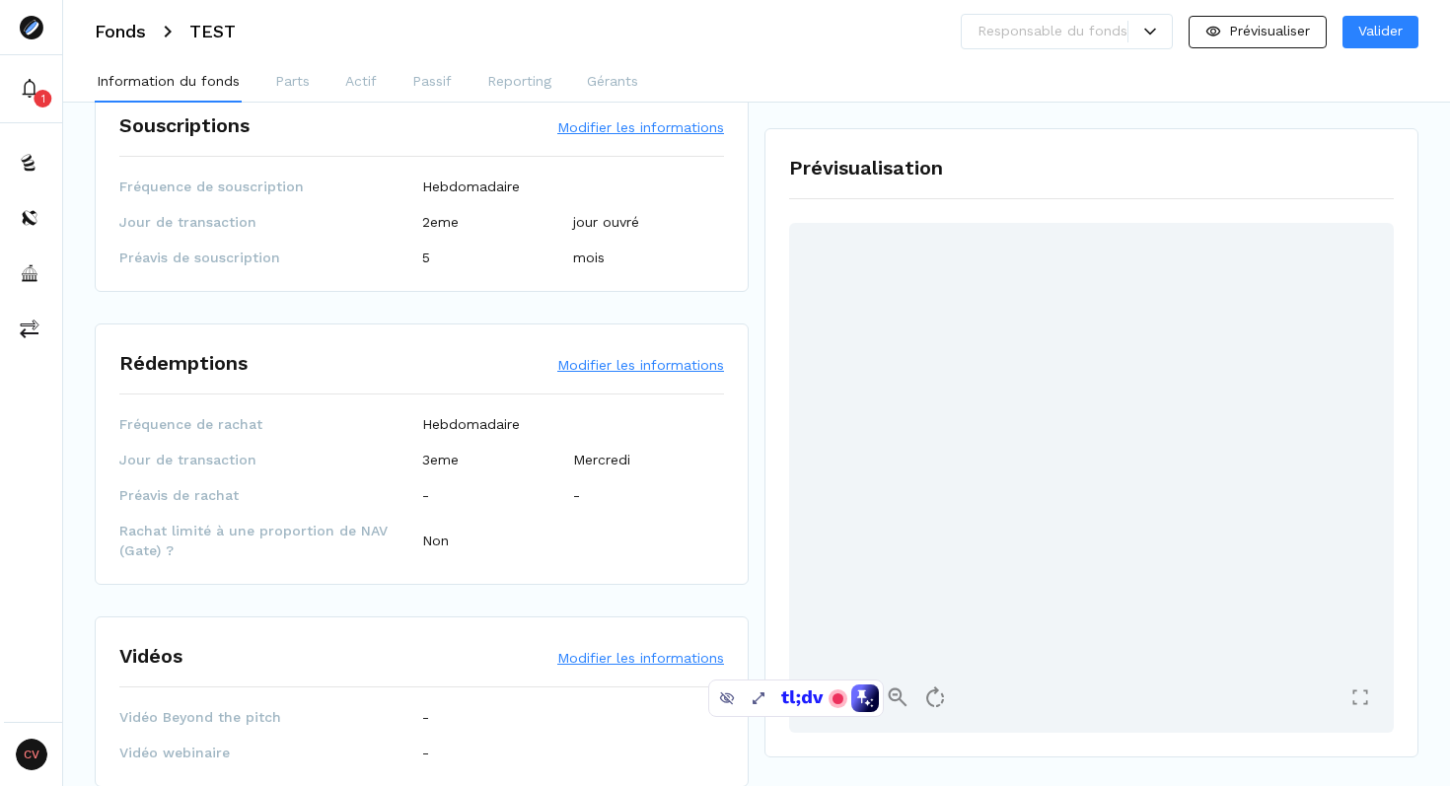
scroll to position [2792, 0]
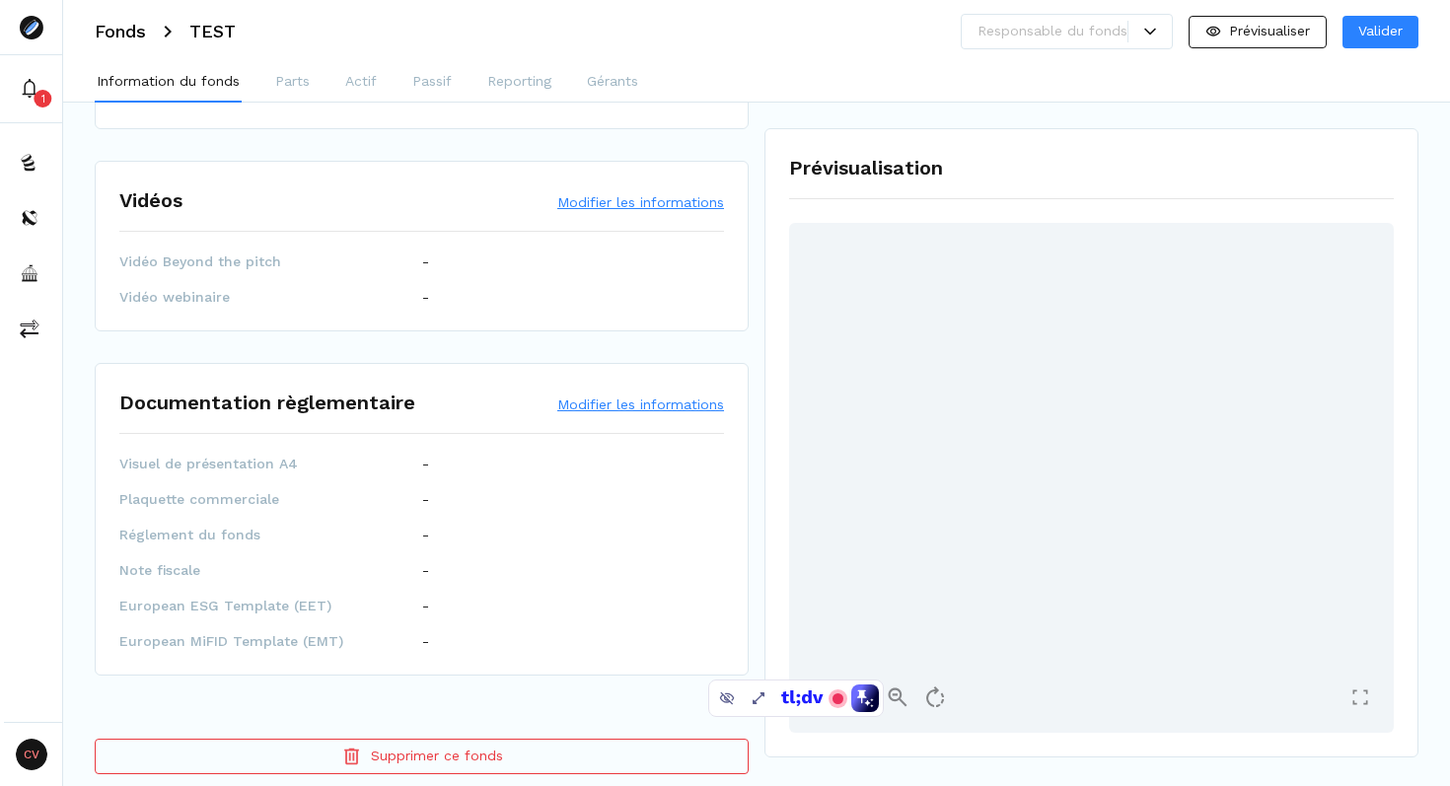
click at [395, 739] on button "Supprimer ce fonds" at bounding box center [422, 757] width 654 height 36
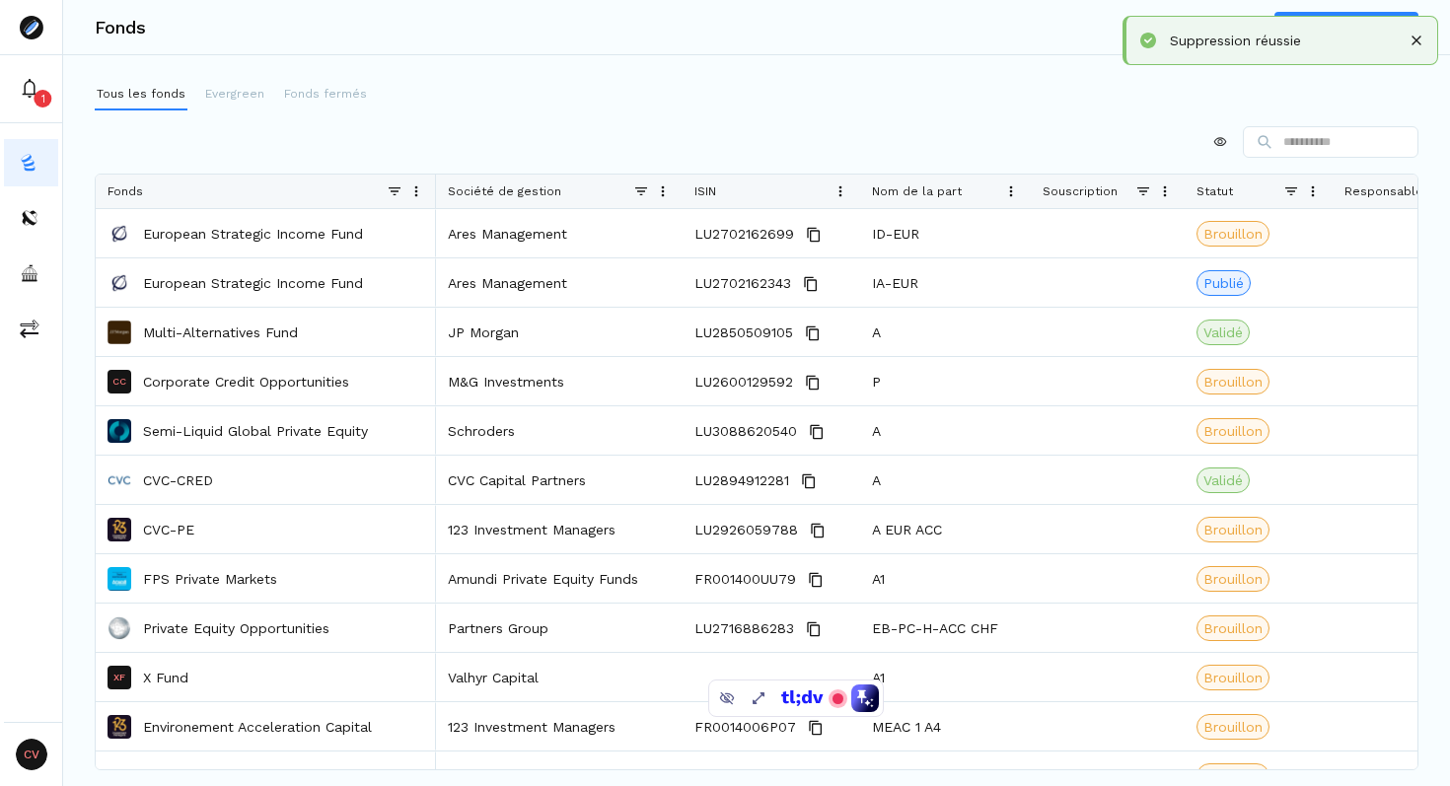
click at [662, 196] on span at bounding box center [663, 192] width 16 height 16
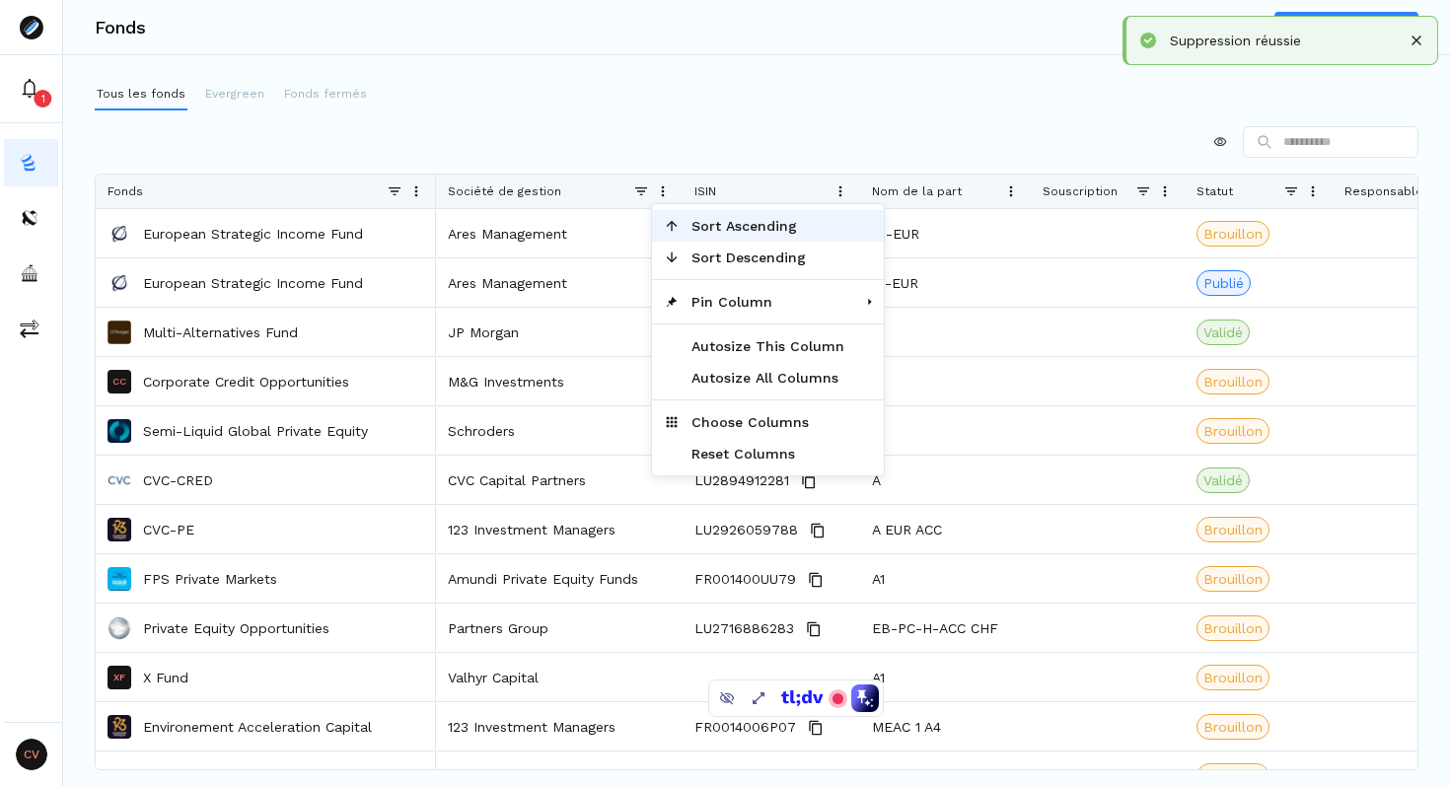
click at [741, 235] on span "Sort Ascending" at bounding box center [768, 226] width 177 height 32
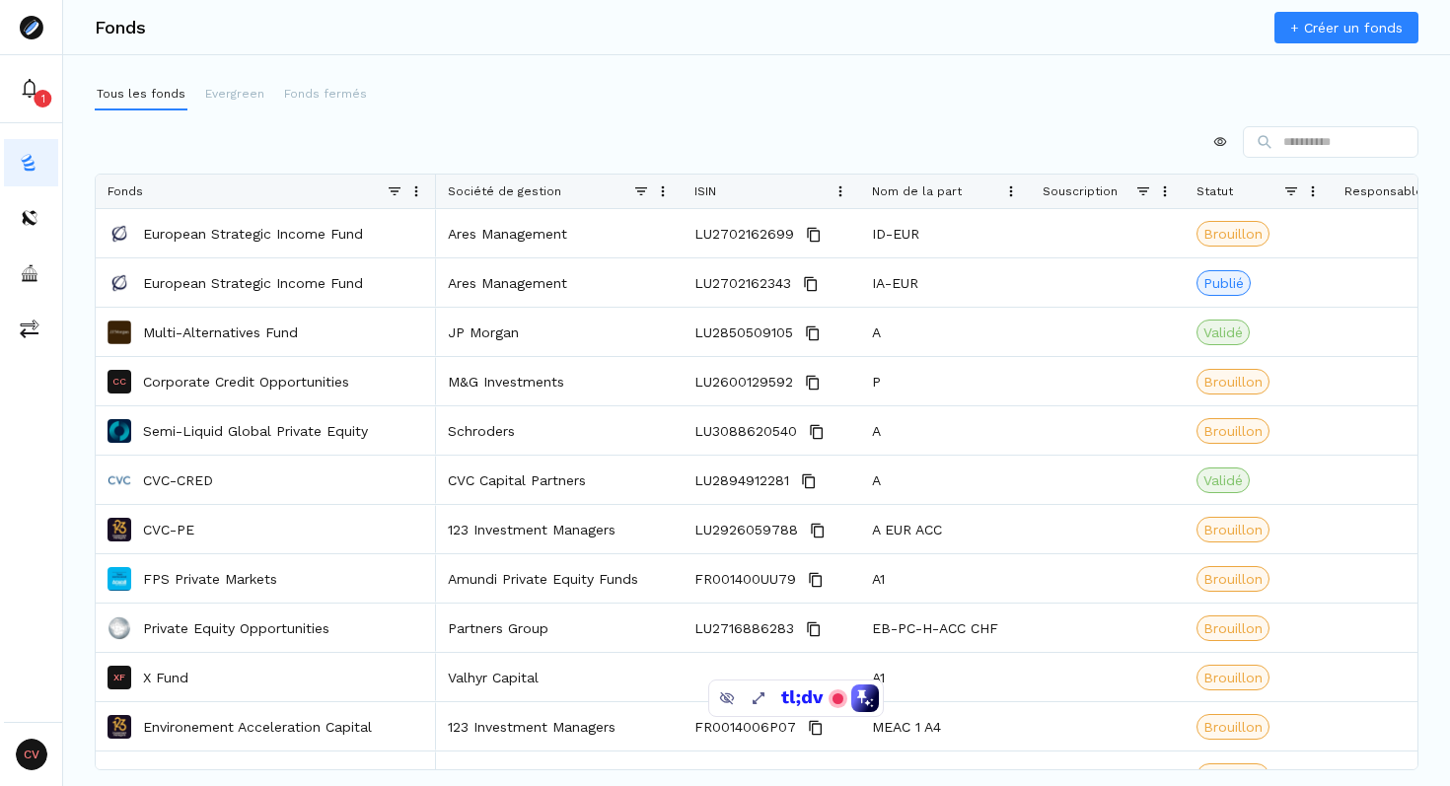
click at [664, 184] on span at bounding box center [663, 192] width 16 height 16
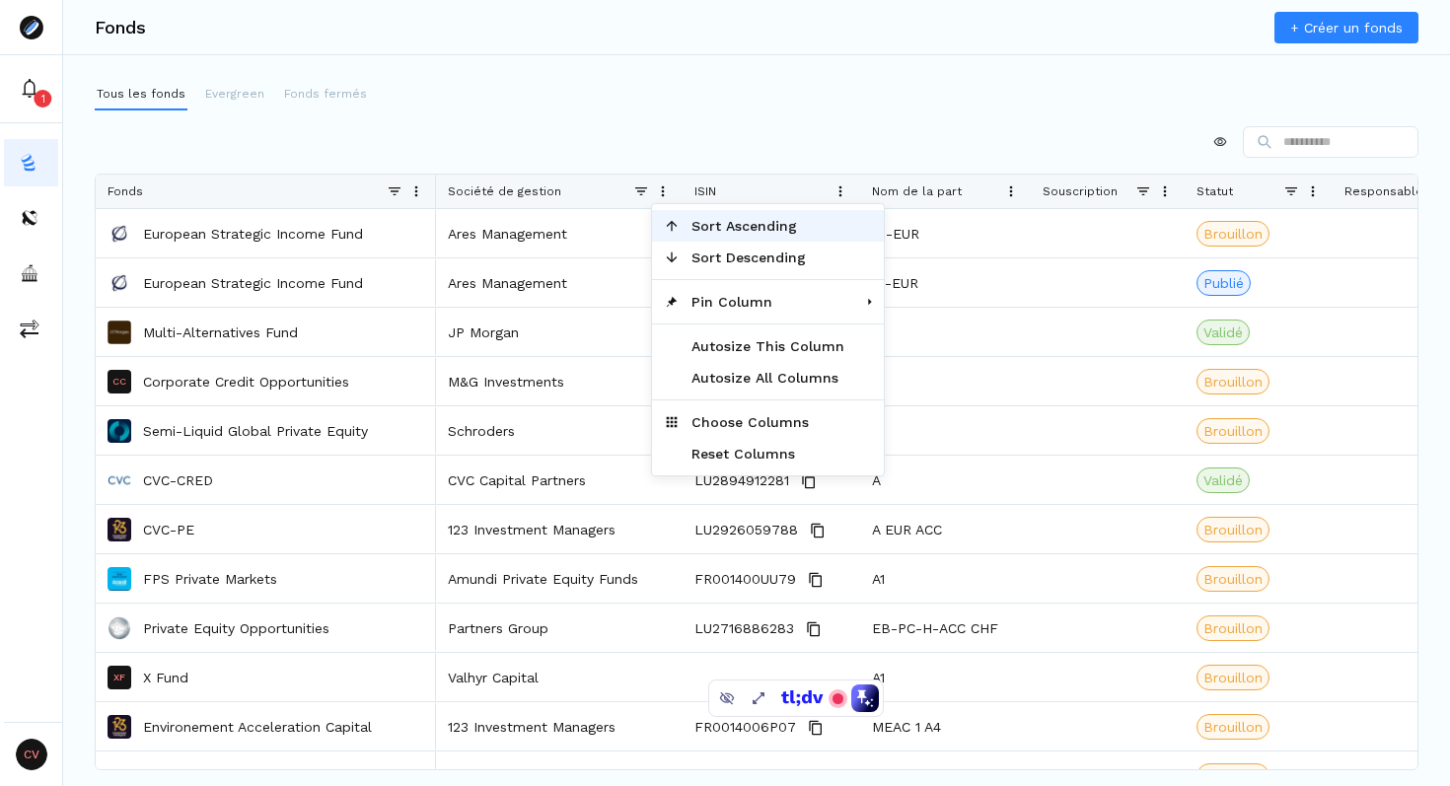
click at [772, 225] on span "Sort Ascending" at bounding box center [768, 226] width 177 height 32
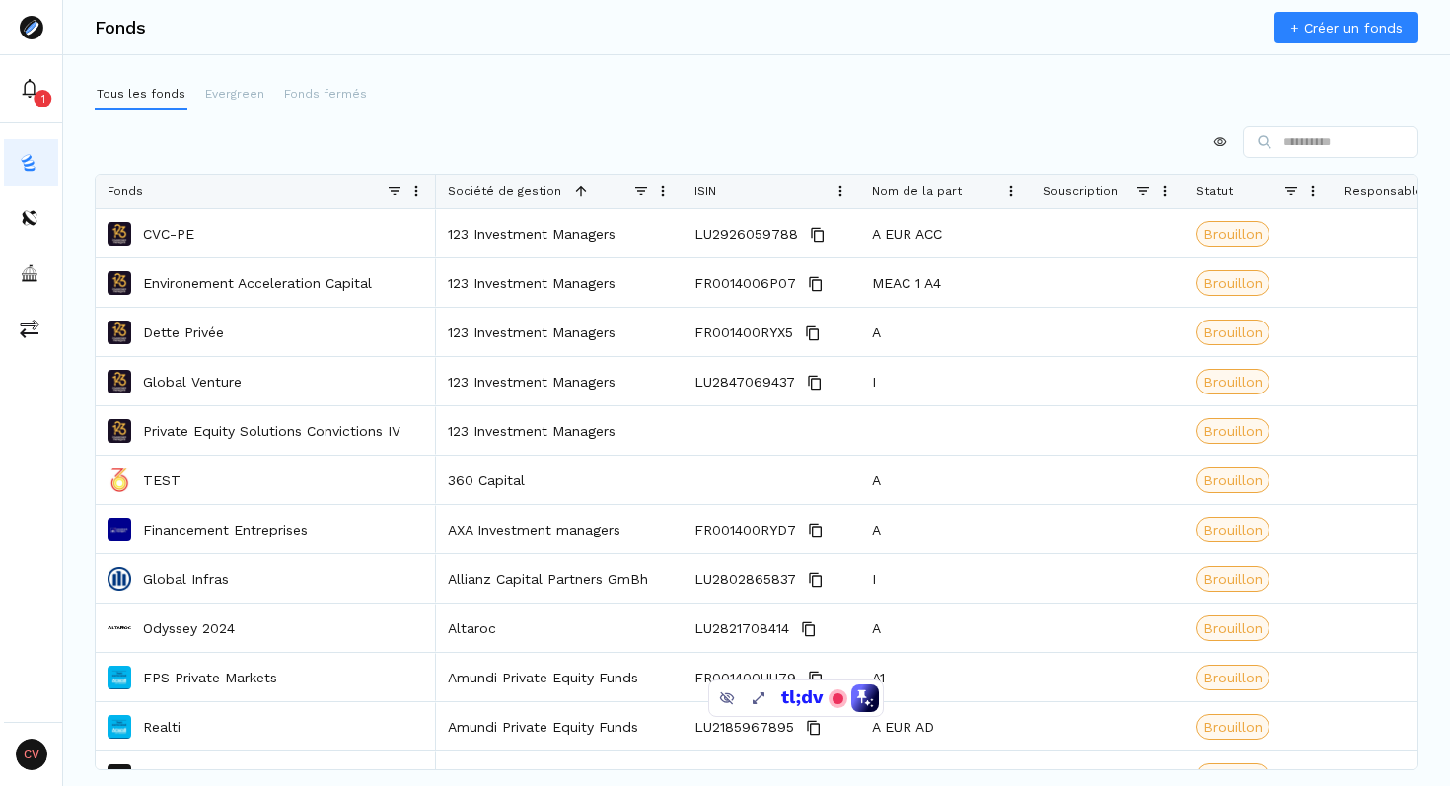
click at [622, 137] on div at bounding box center [757, 142] width 1324 height 32
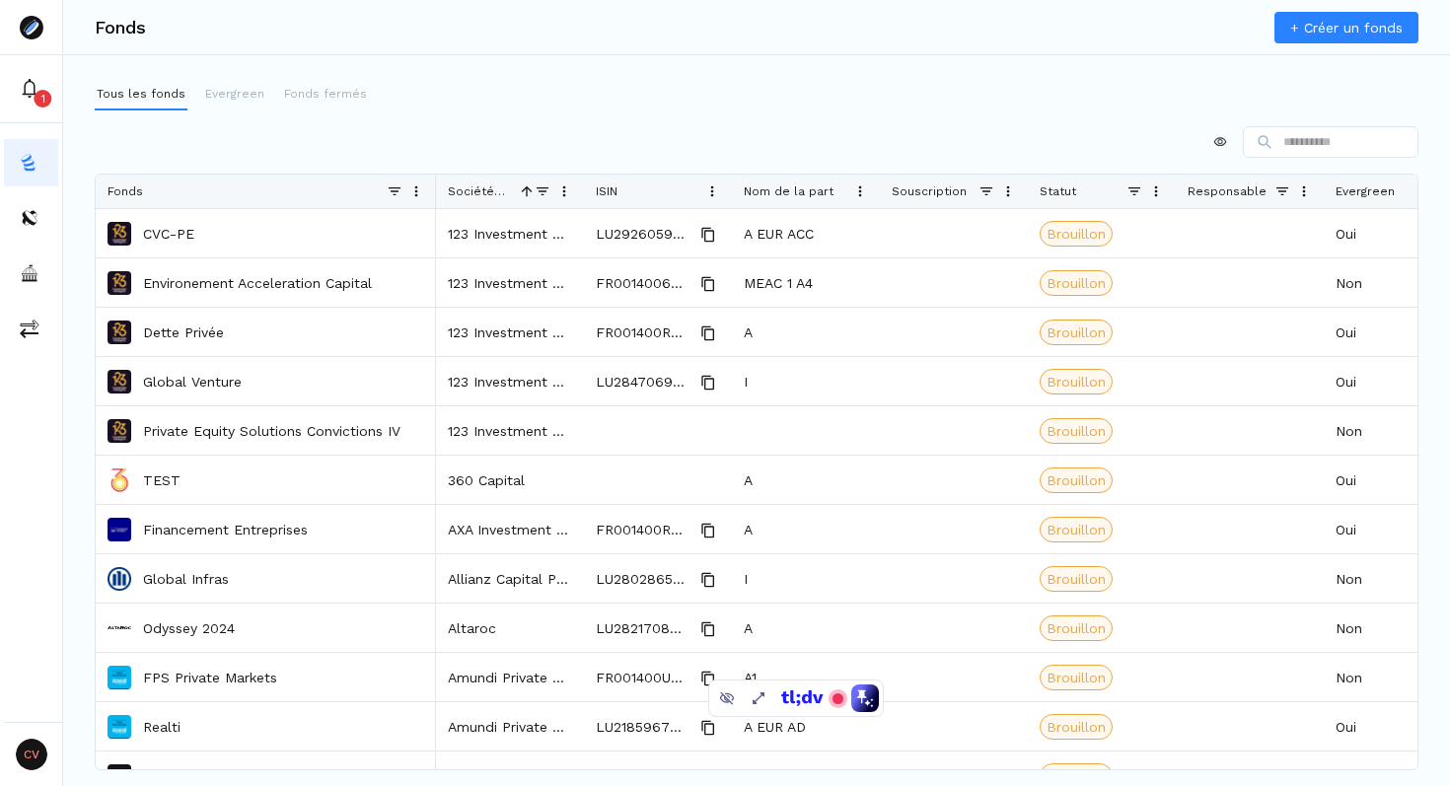
click at [437, 146] on div at bounding box center [757, 142] width 1324 height 32
click at [595, 134] on div at bounding box center [757, 142] width 1324 height 32
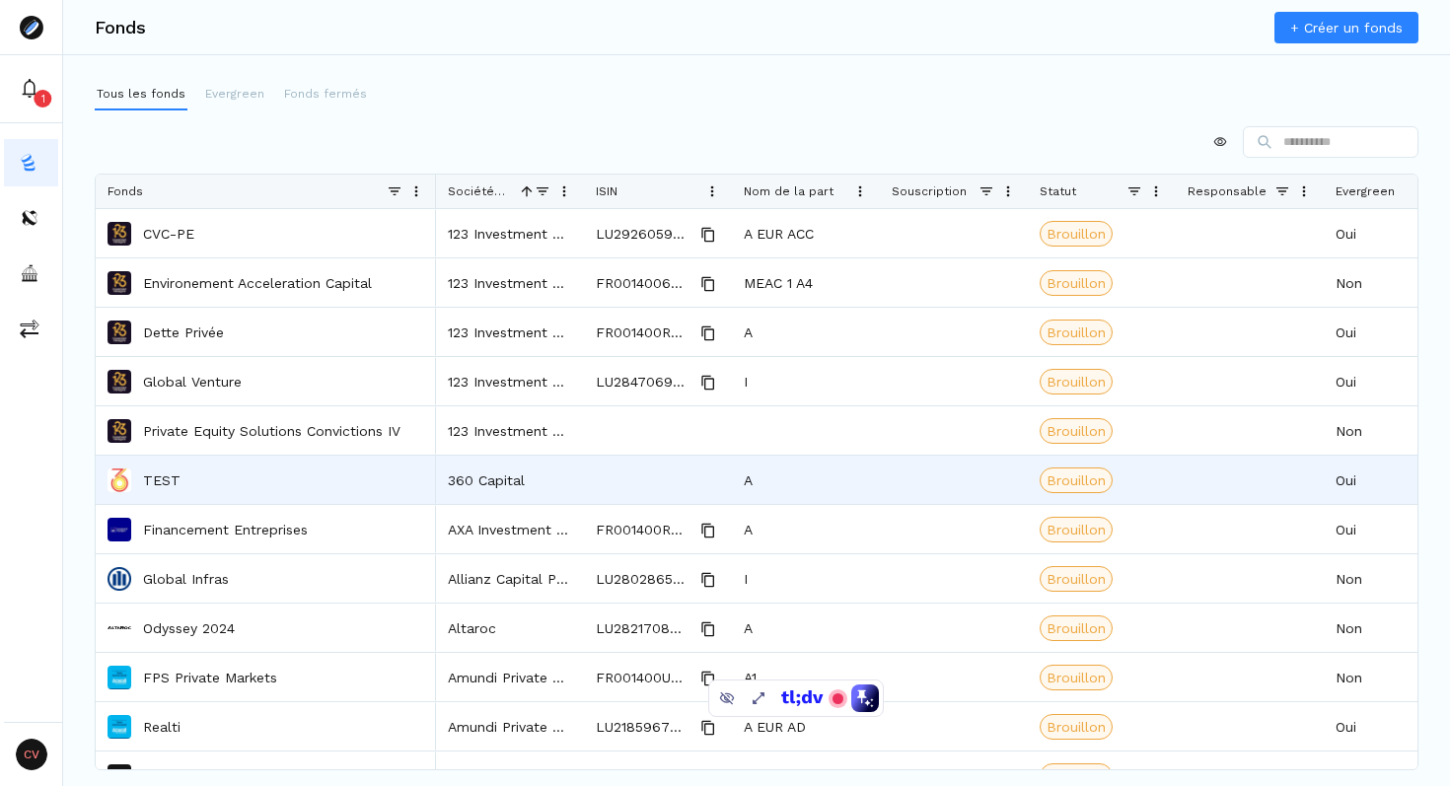
scroll to position [256, 0]
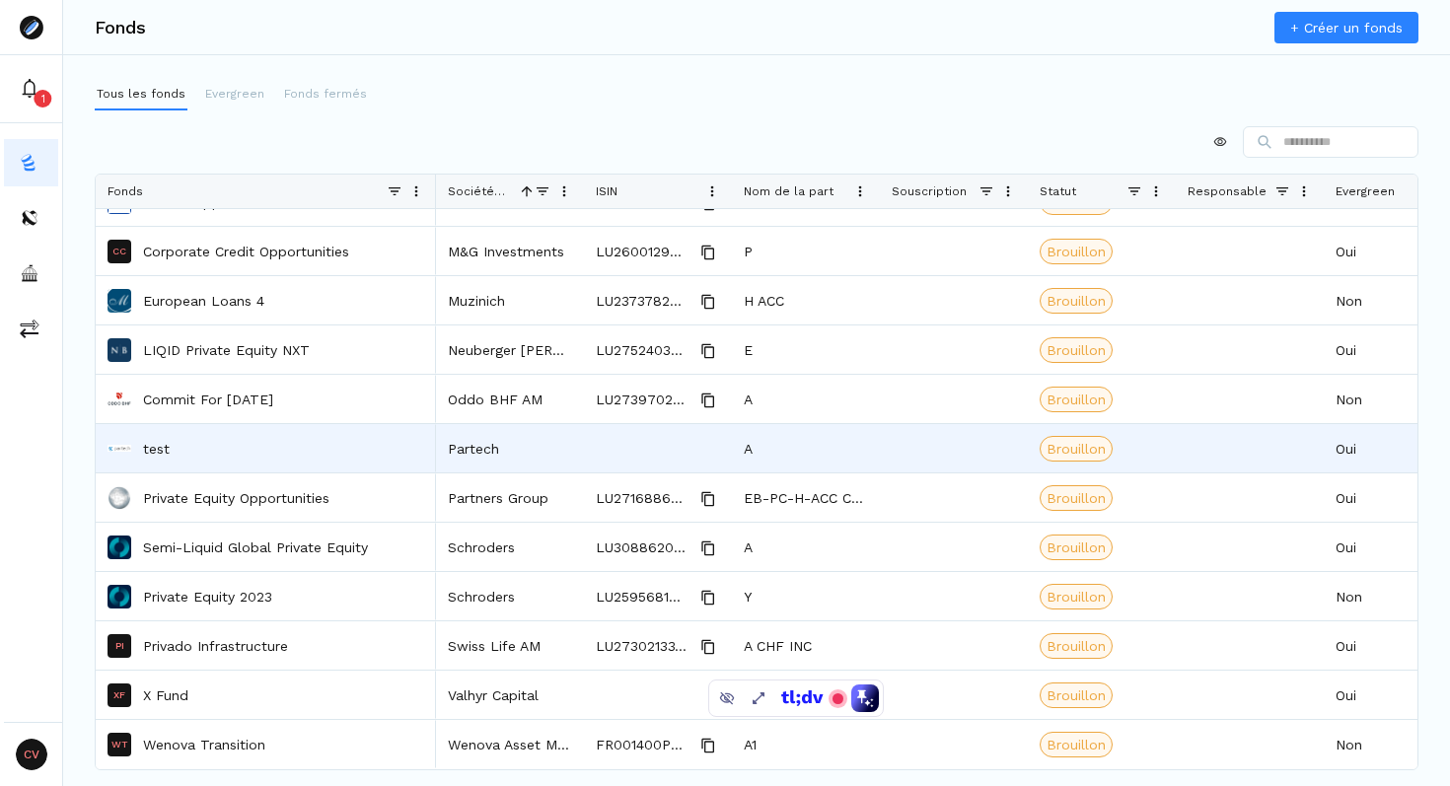
click at [162, 449] on p "test" at bounding box center [156, 449] width 27 height 20
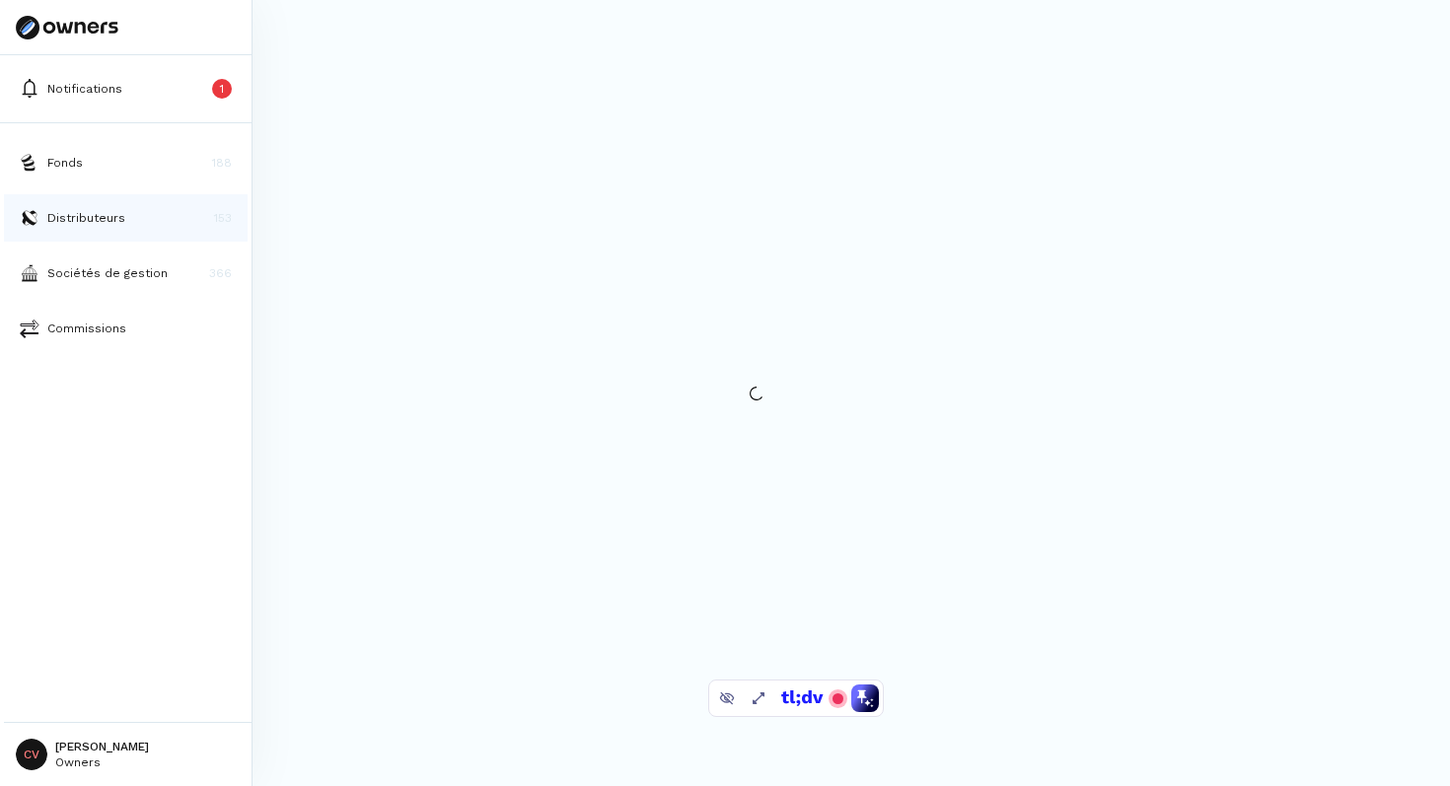
click at [60, 211] on p "Distributeurs" at bounding box center [86, 218] width 78 height 18
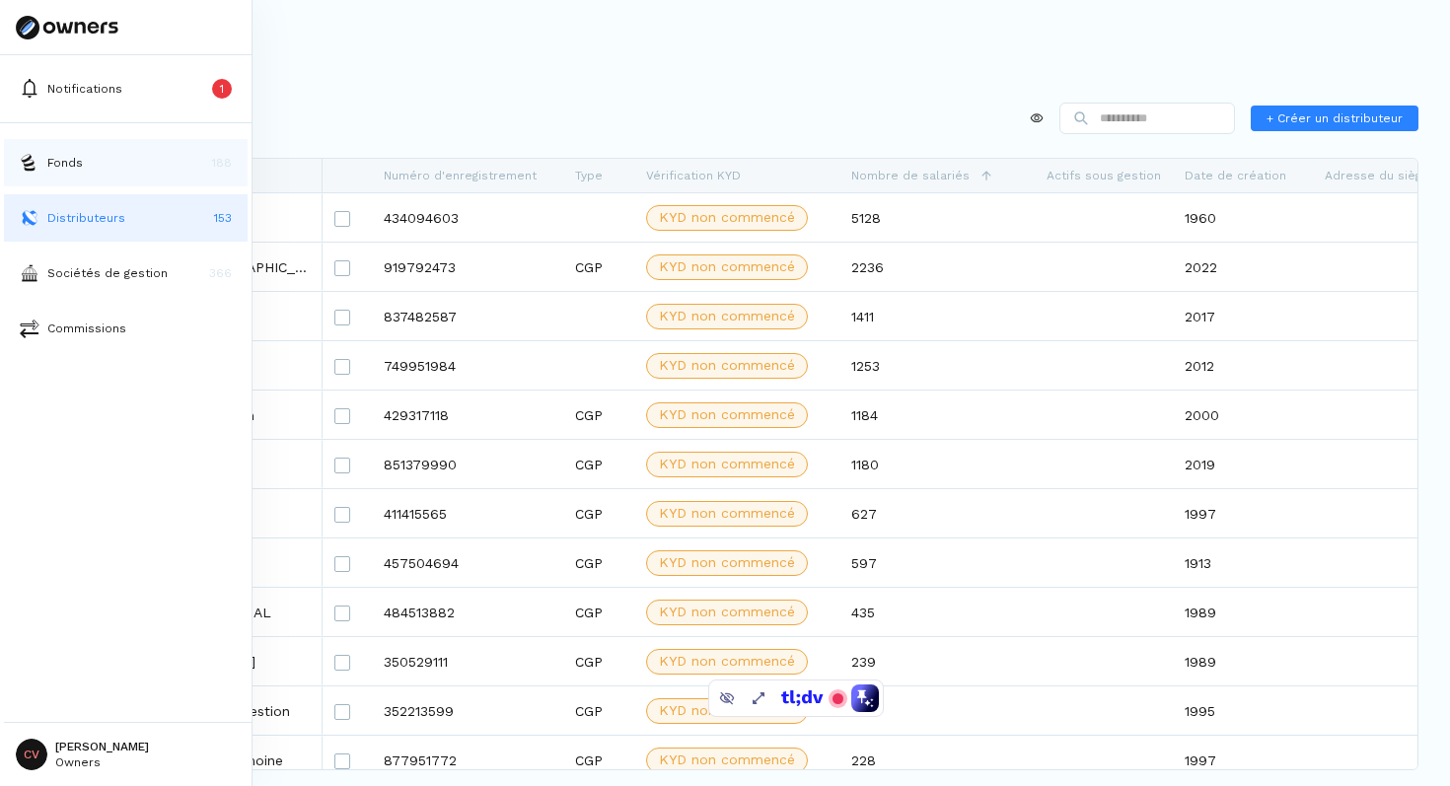
drag, startPoint x: 60, startPoint y: 211, endPoint x: 48, endPoint y: 163, distance: 49.8
click at [48, 163] on p "Fonds" at bounding box center [65, 163] width 36 height 18
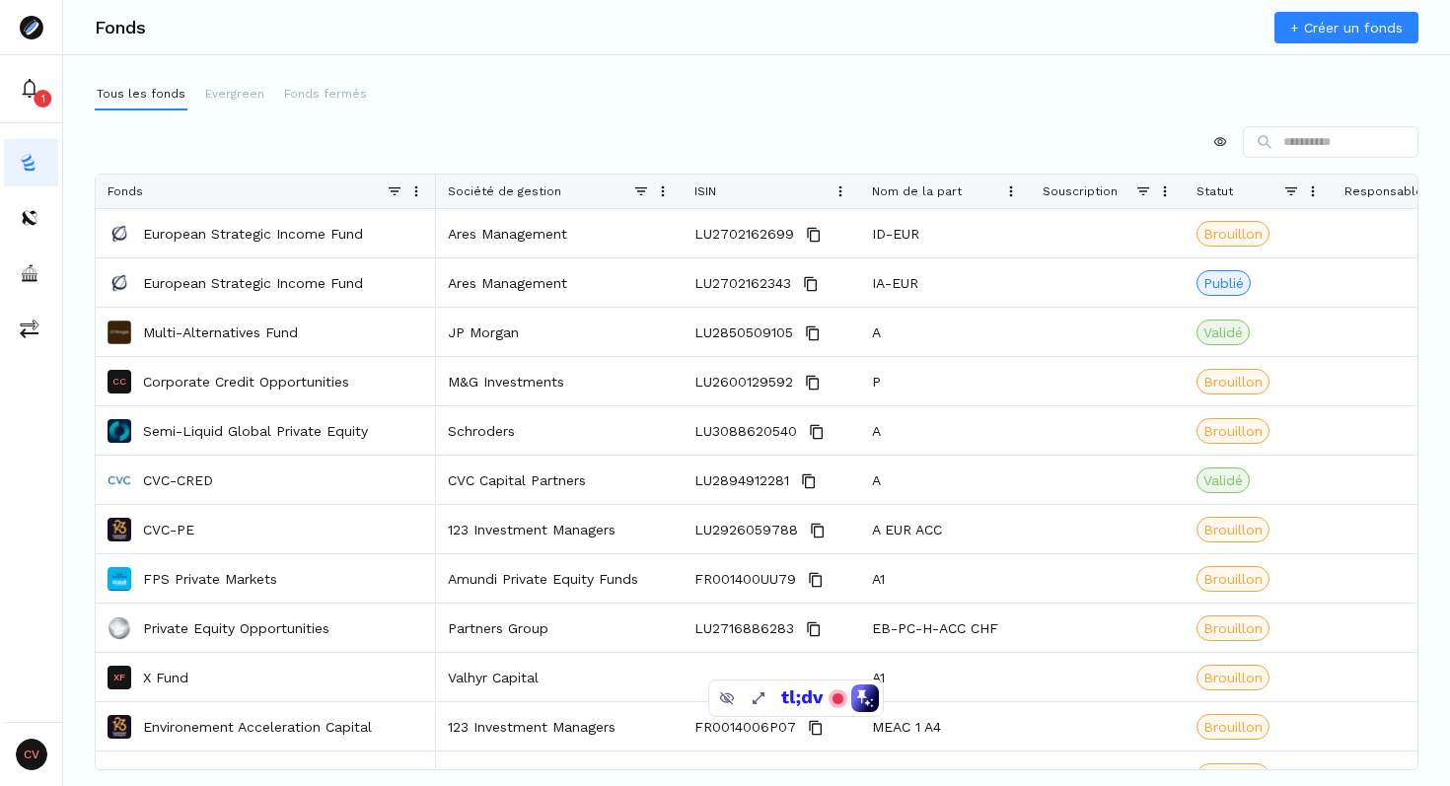
click at [845, 148] on div at bounding box center [757, 142] width 1324 height 32
click at [748, 129] on div at bounding box center [757, 142] width 1324 height 32
click at [770, 141] on div at bounding box center [757, 142] width 1324 height 32
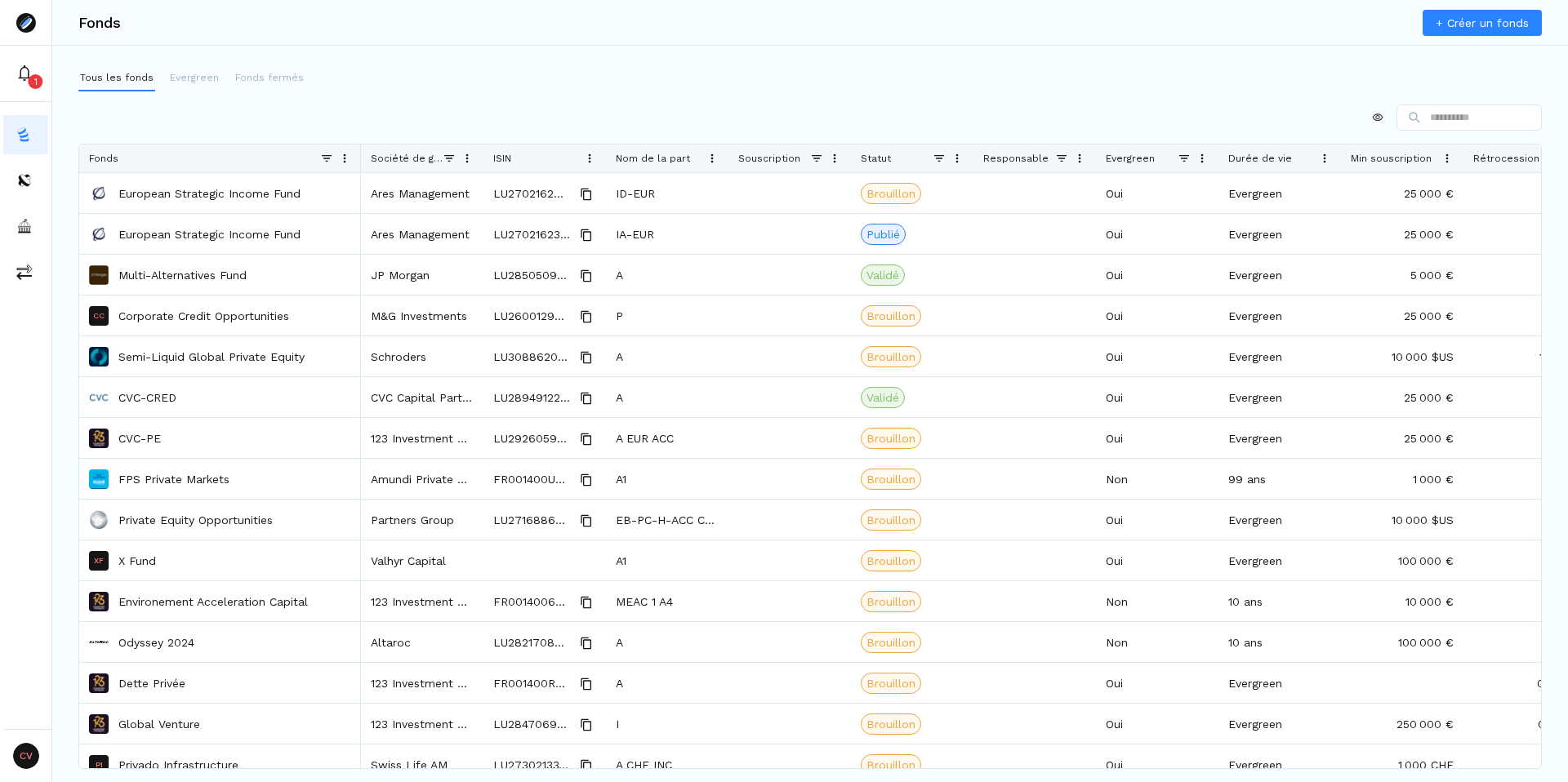
click at [559, 103] on div "Tous les fonds Evergreen Fonds fermés Drag here to set row groups Drag here to …" at bounding box center [810, 397] width 1516 height 664
